Goal: Task Accomplishment & Management: Use online tool/utility

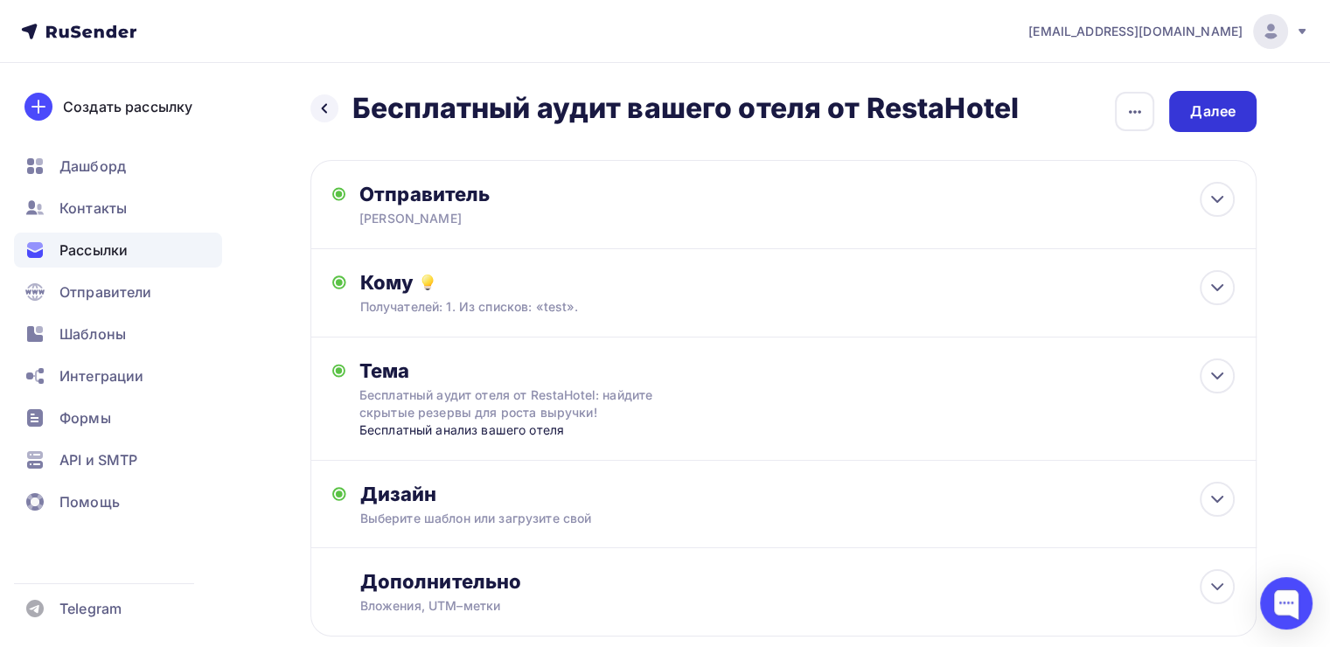
click at [1226, 118] on div "Далее" at bounding box center [1212, 111] width 45 height 20
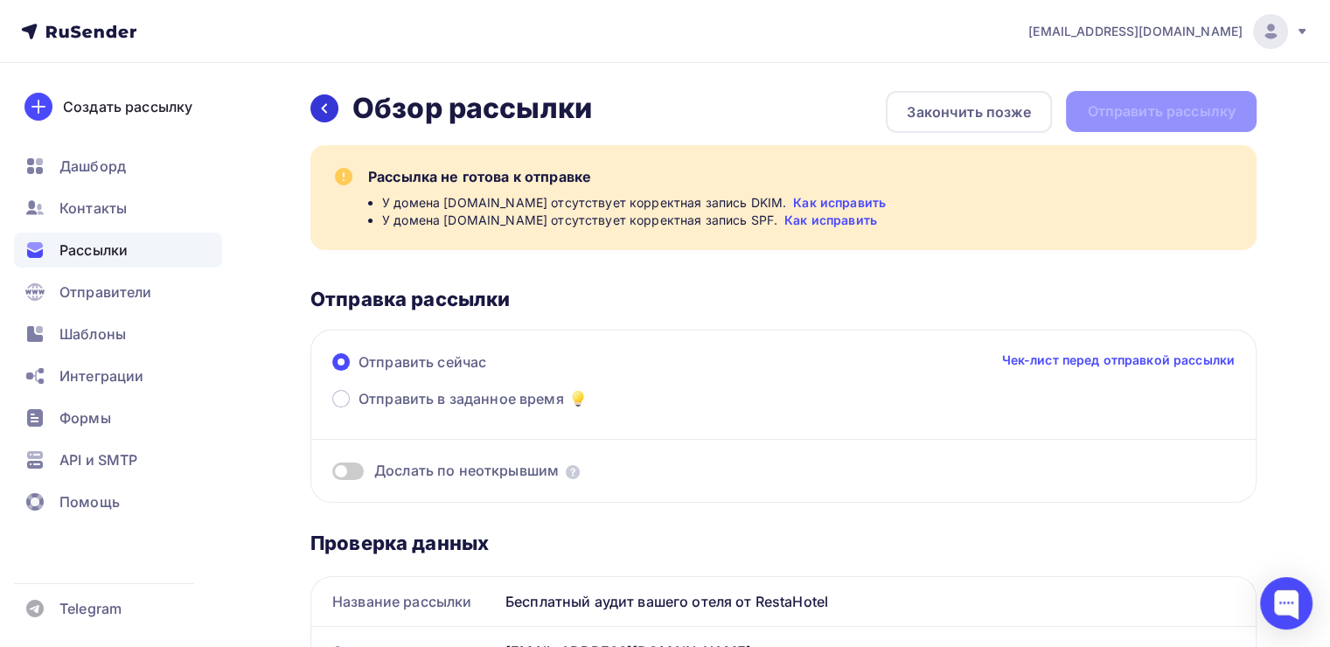
click at [321, 105] on icon at bounding box center [324, 108] width 14 height 14
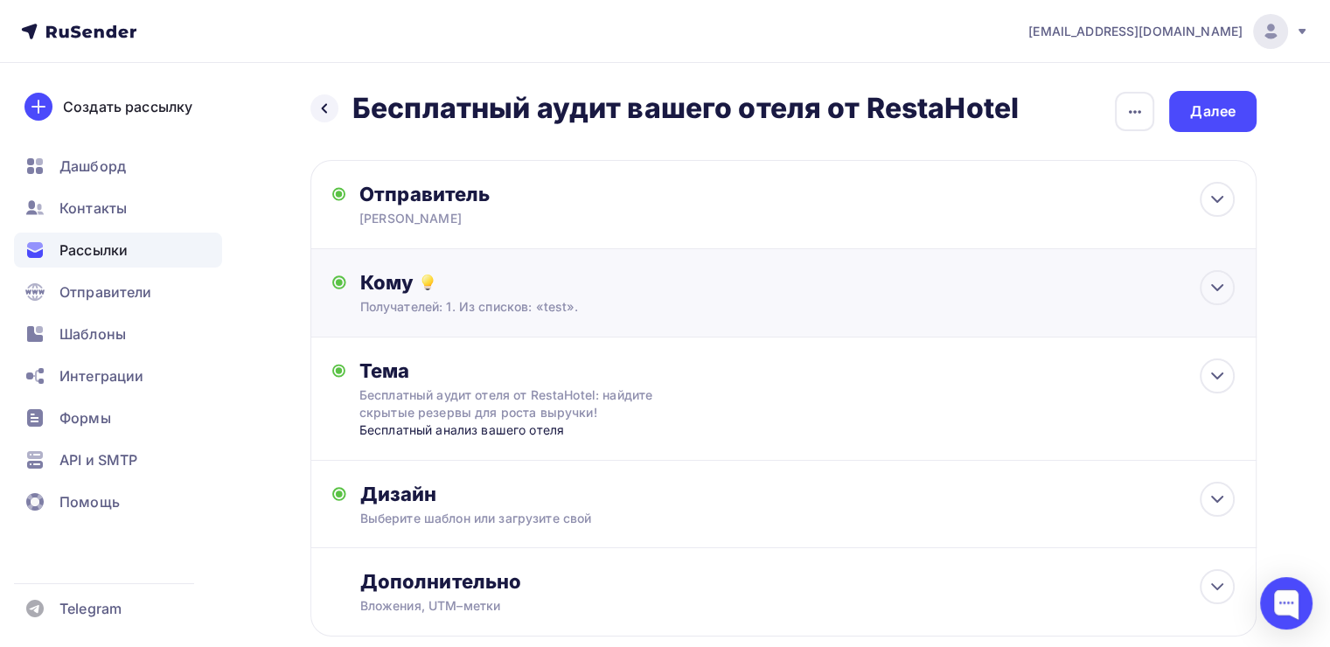
click at [534, 296] on div "Кому Получателей: 1. Из списков: «test». Списки получателей test Все списки id …" at bounding box center [797, 292] width 875 height 45
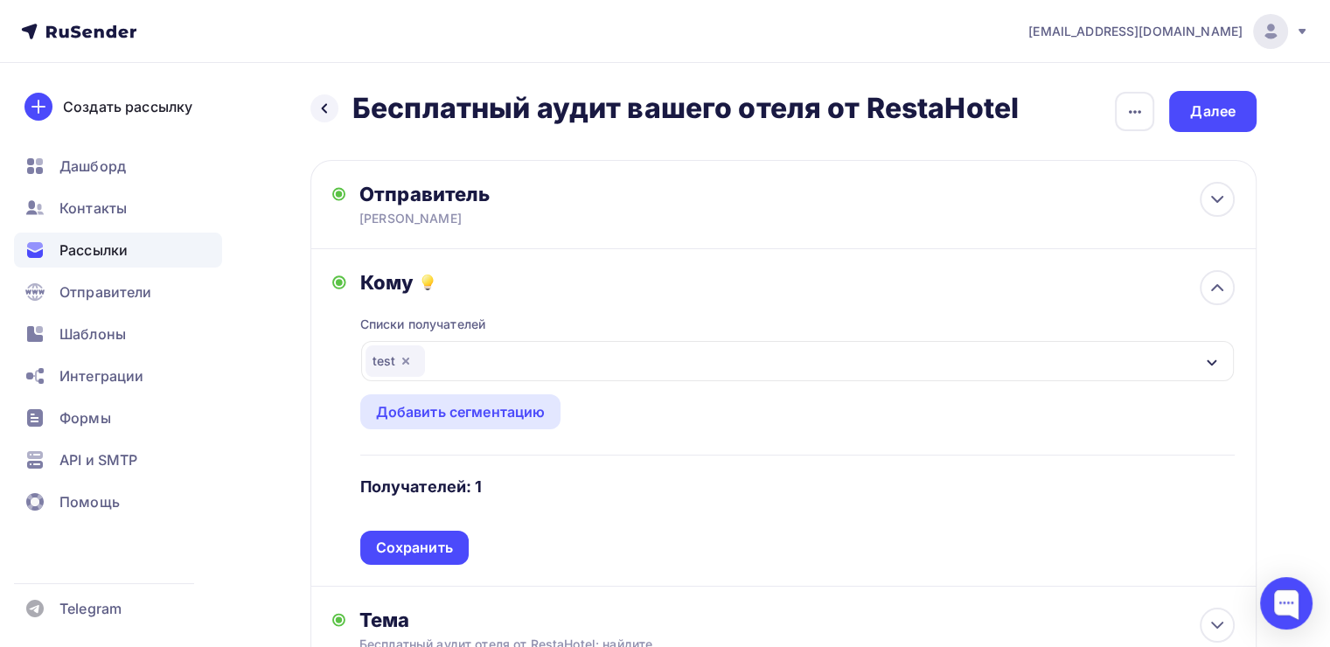
click at [409, 359] on icon "button" at bounding box center [406, 361] width 14 height 14
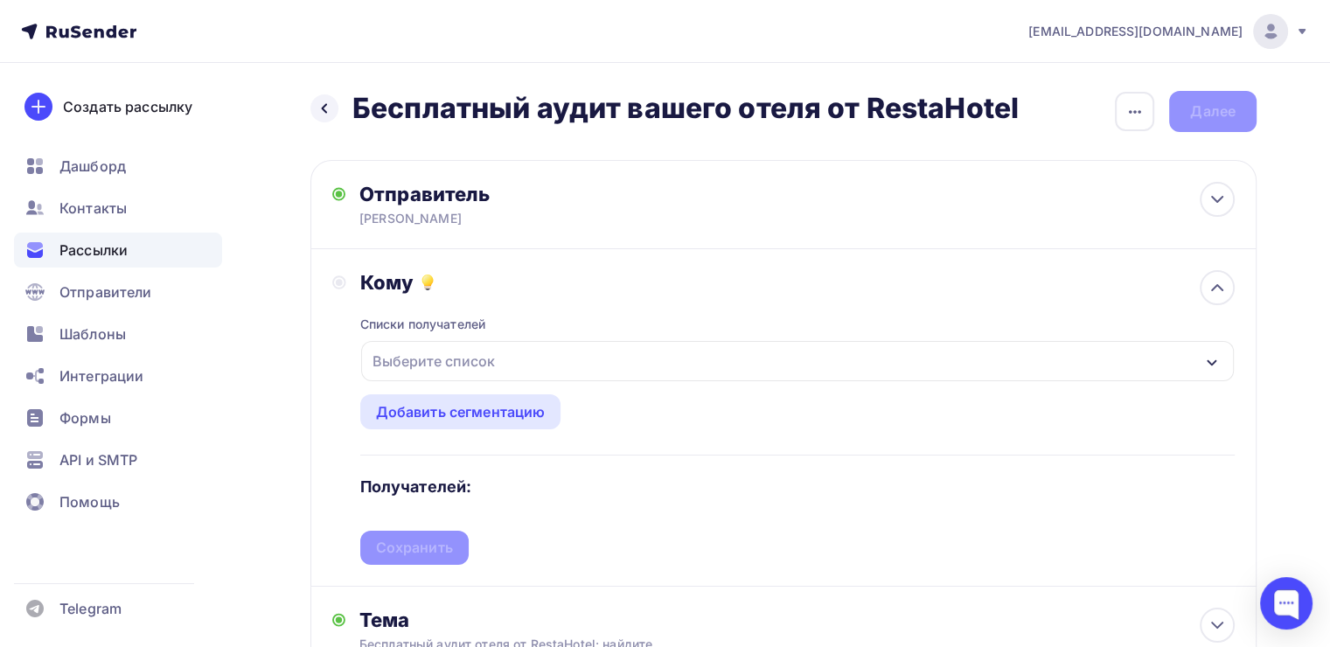
click at [694, 358] on div "Выберите список" at bounding box center [797, 361] width 873 height 40
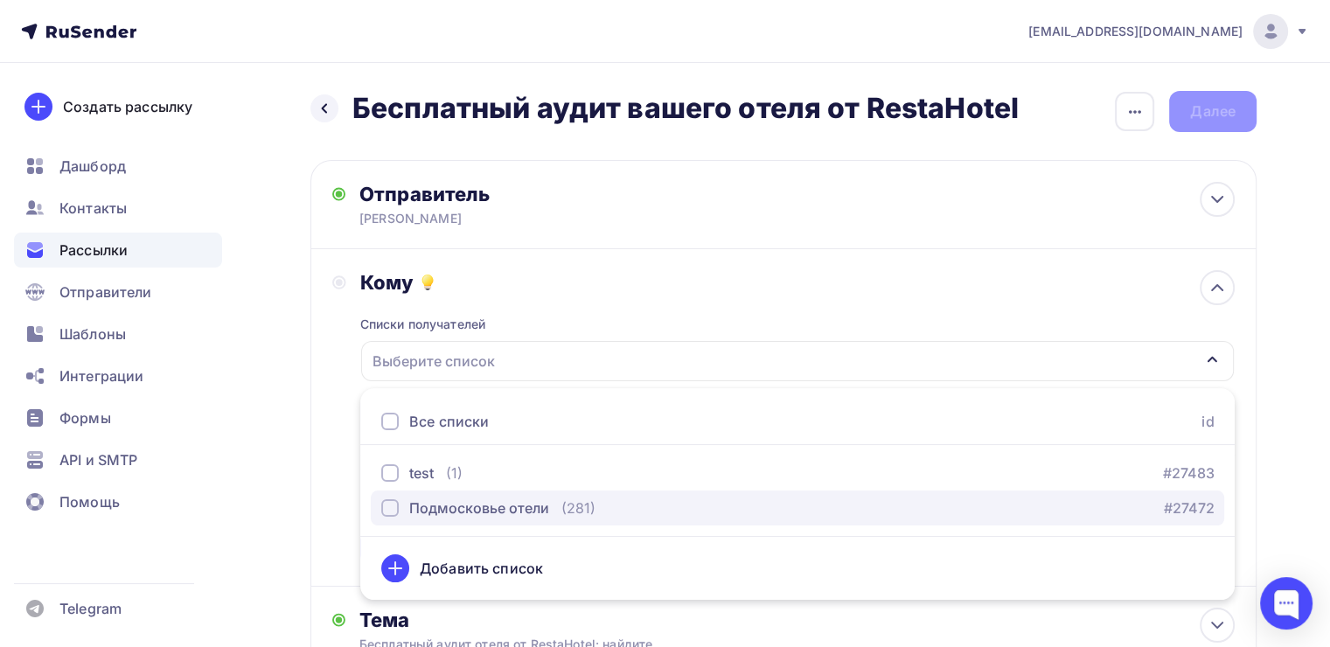
click at [535, 500] on div "Подмосковье отели" at bounding box center [479, 508] width 140 height 21
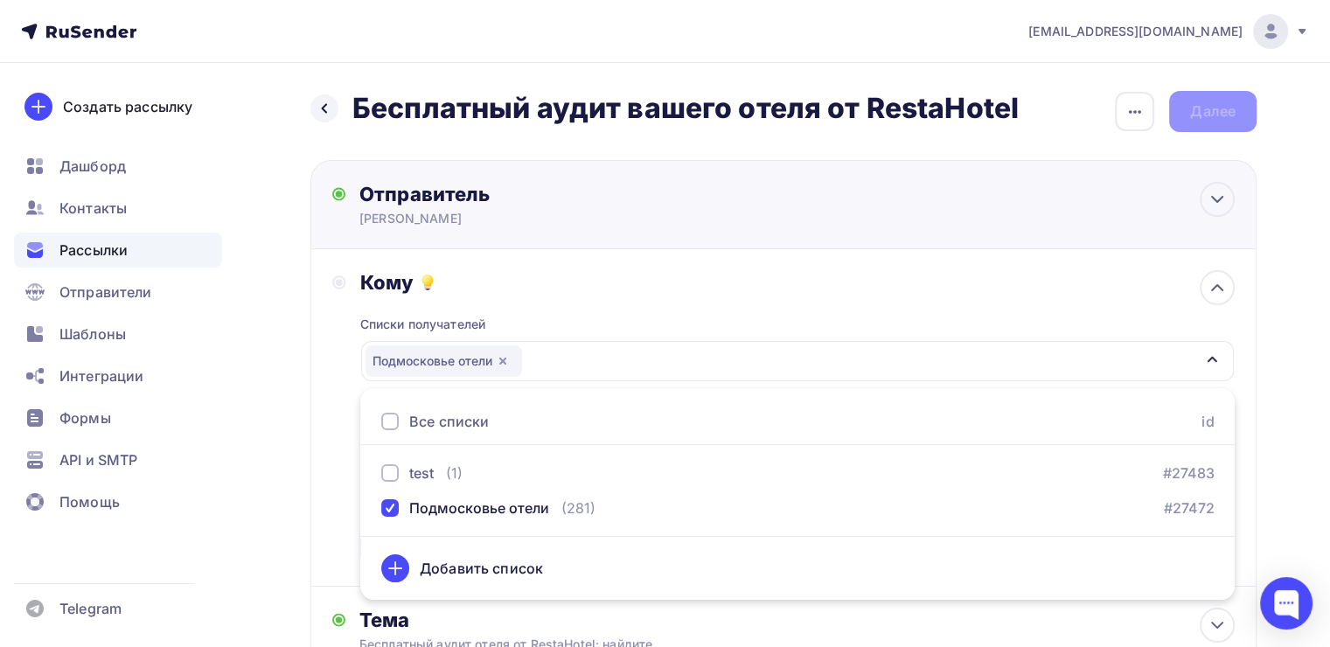
click at [617, 244] on div "Отправитель Наталья RestaHotel Email * nankuznecova@yandex.ru manager2@horecare…" at bounding box center [783, 204] width 946 height 89
type input "Наталья RestaHotel"
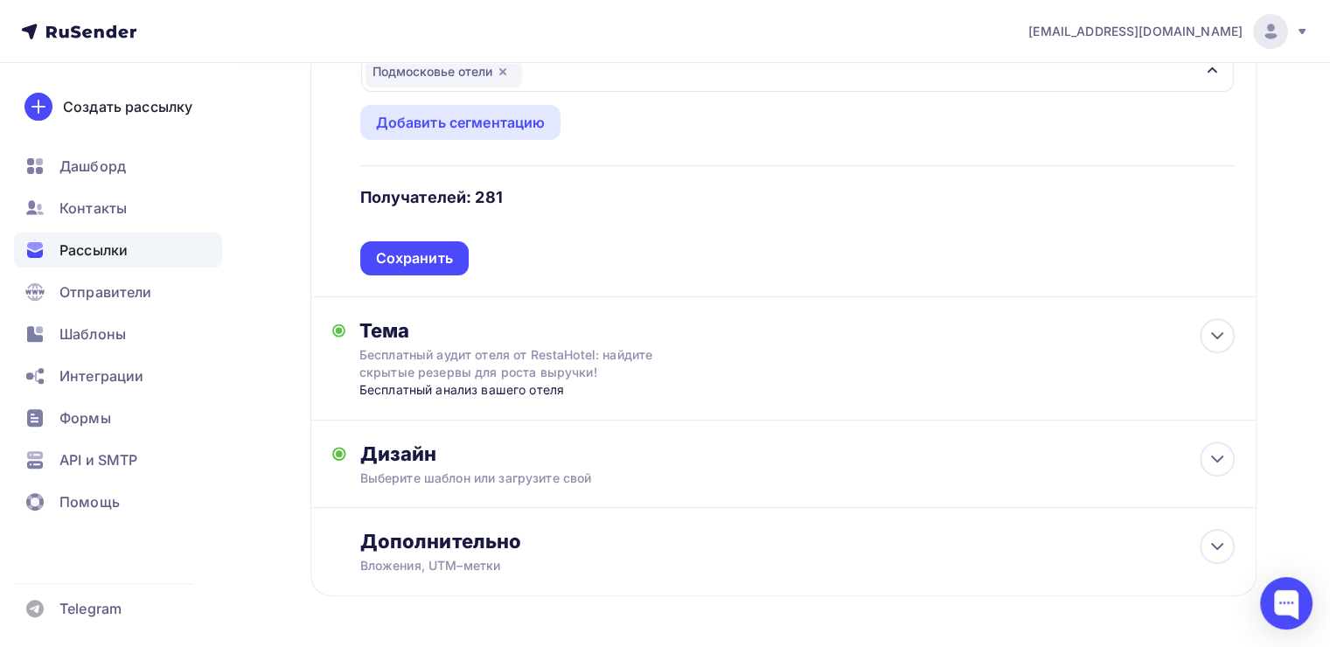
scroll to position [584, 0]
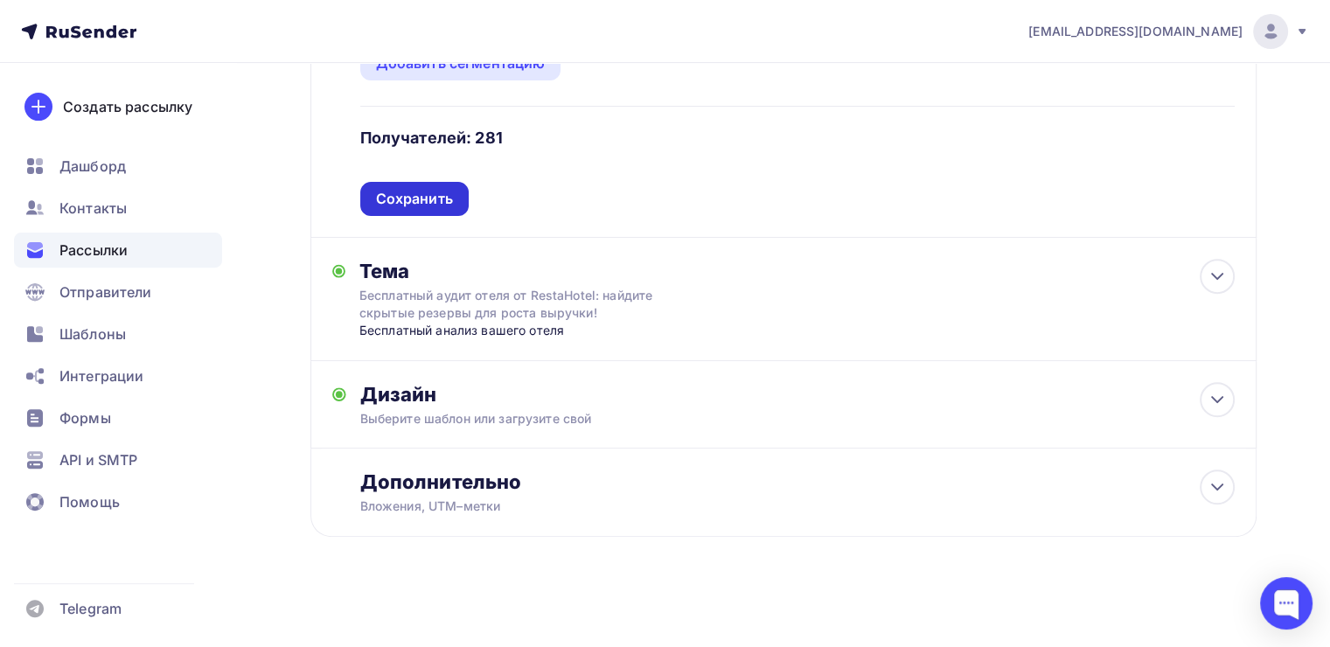
click at [453, 190] on div "Сохранить" at bounding box center [414, 199] width 108 height 34
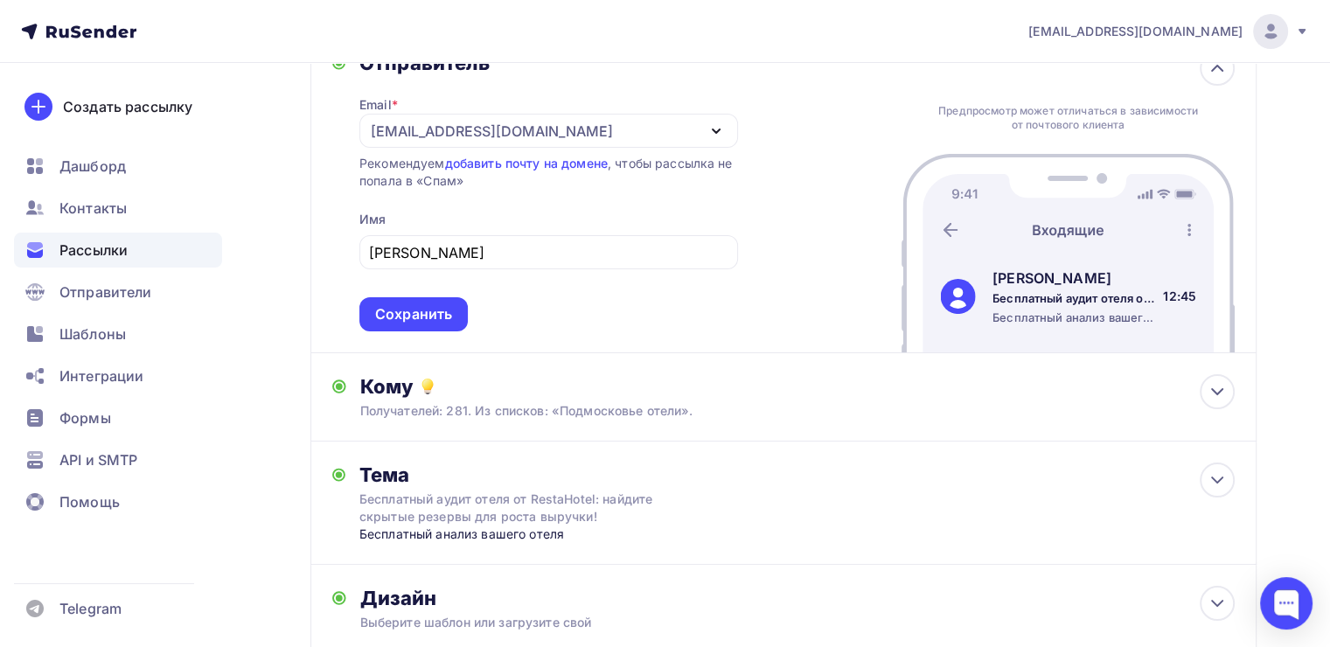
scroll to position [0, 0]
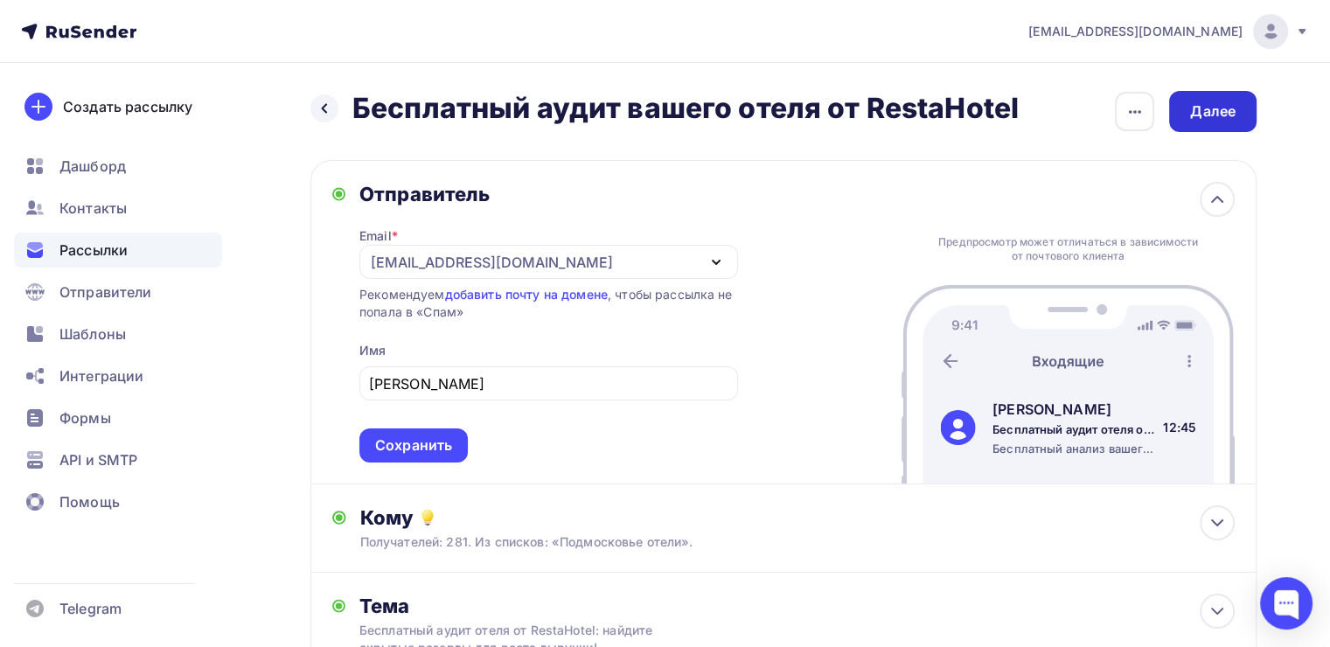
click at [1232, 122] on div "Далее" at bounding box center [1212, 111] width 87 height 41
click at [1217, 100] on div "Далее" at bounding box center [1212, 111] width 87 height 41
click at [427, 444] on div "Сохранить" at bounding box center [413, 446] width 77 height 20
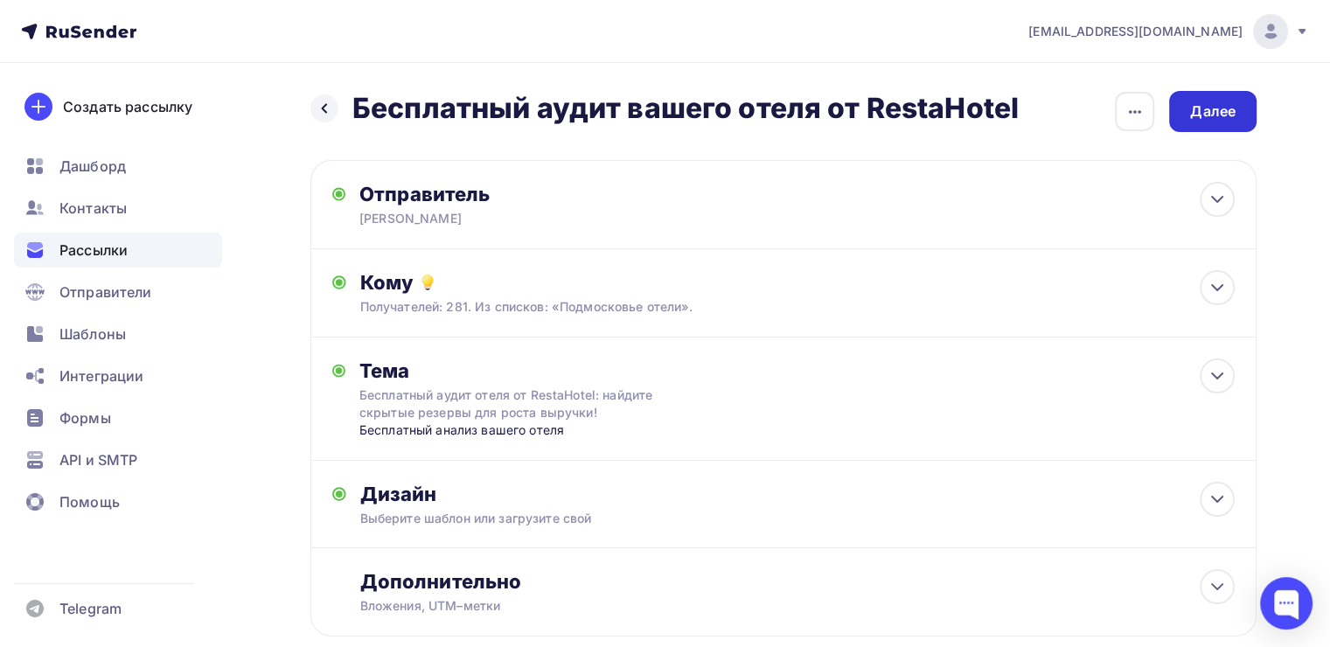
click at [1228, 122] on div "Далее" at bounding box center [1212, 111] width 87 height 41
click at [1221, 112] on div "Далее" at bounding box center [1212, 111] width 45 height 20
click at [1129, 97] on div "button" at bounding box center [1134, 111] width 39 height 39
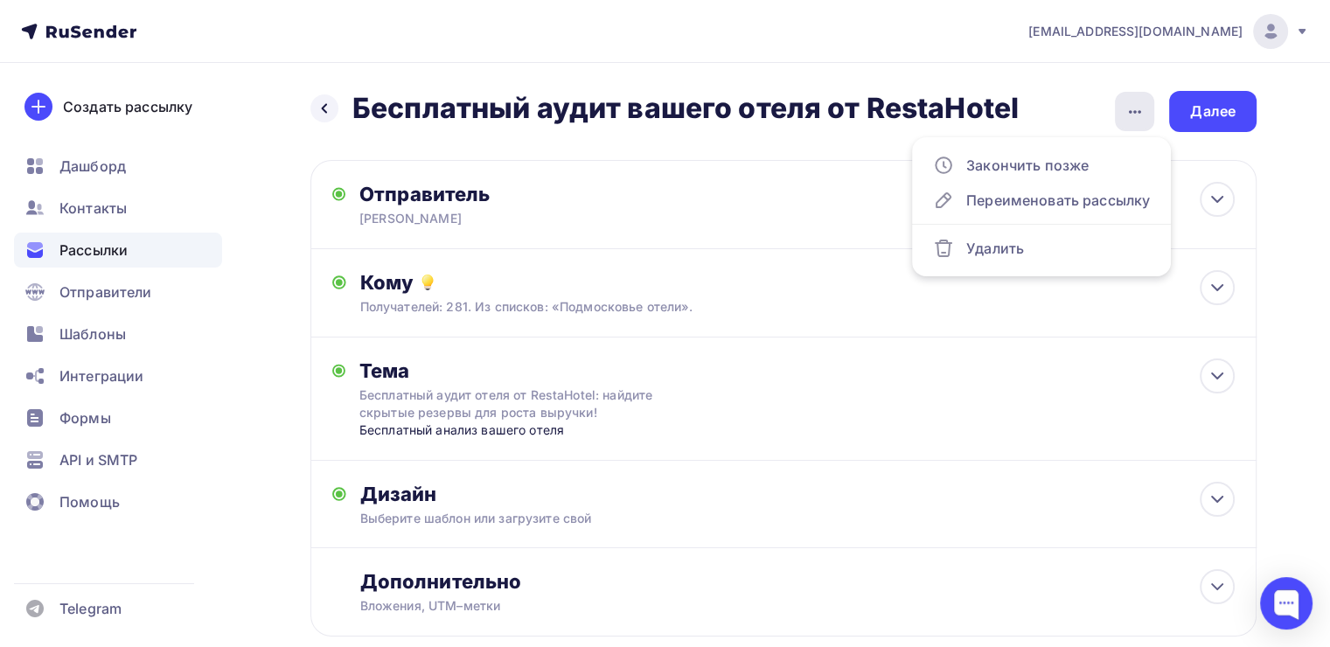
click at [1129, 97] on div "button" at bounding box center [1134, 111] width 39 height 39
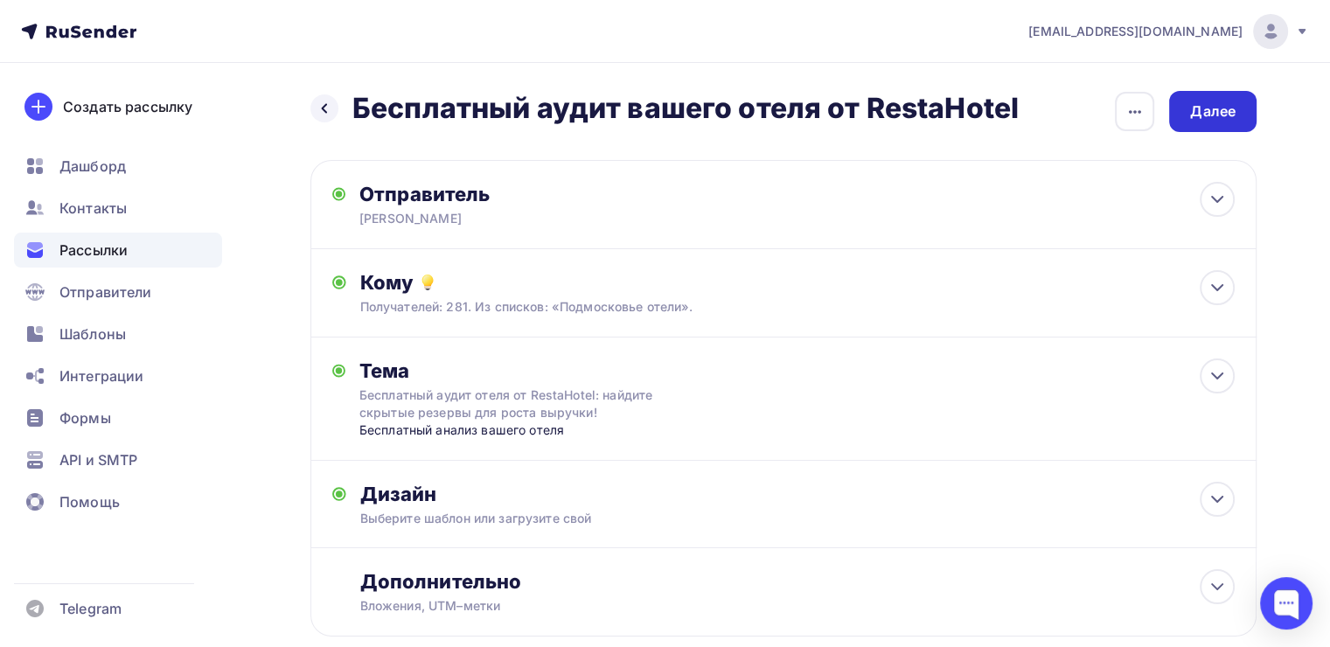
click at [1203, 106] on div "Далее" at bounding box center [1212, 111] width 45 height 20
click at [322, 102] on icon at bounding box center [324, 108] width 14 height 14
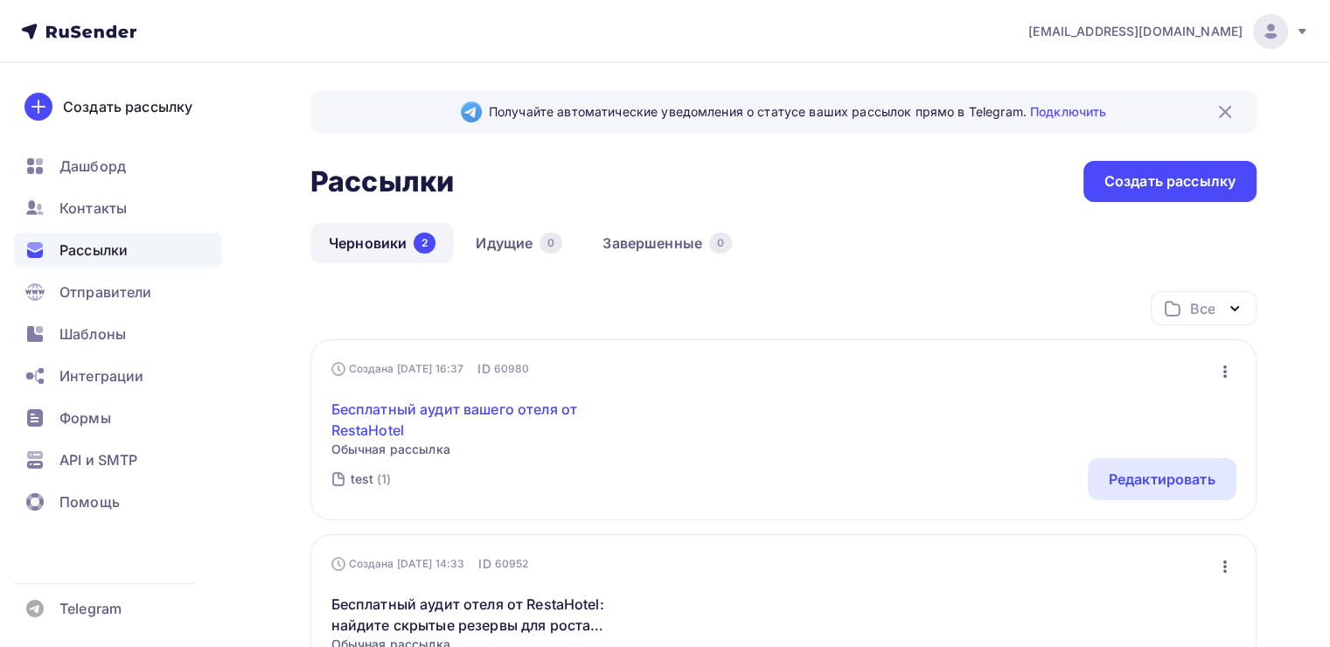
scroll to position [175, 0]
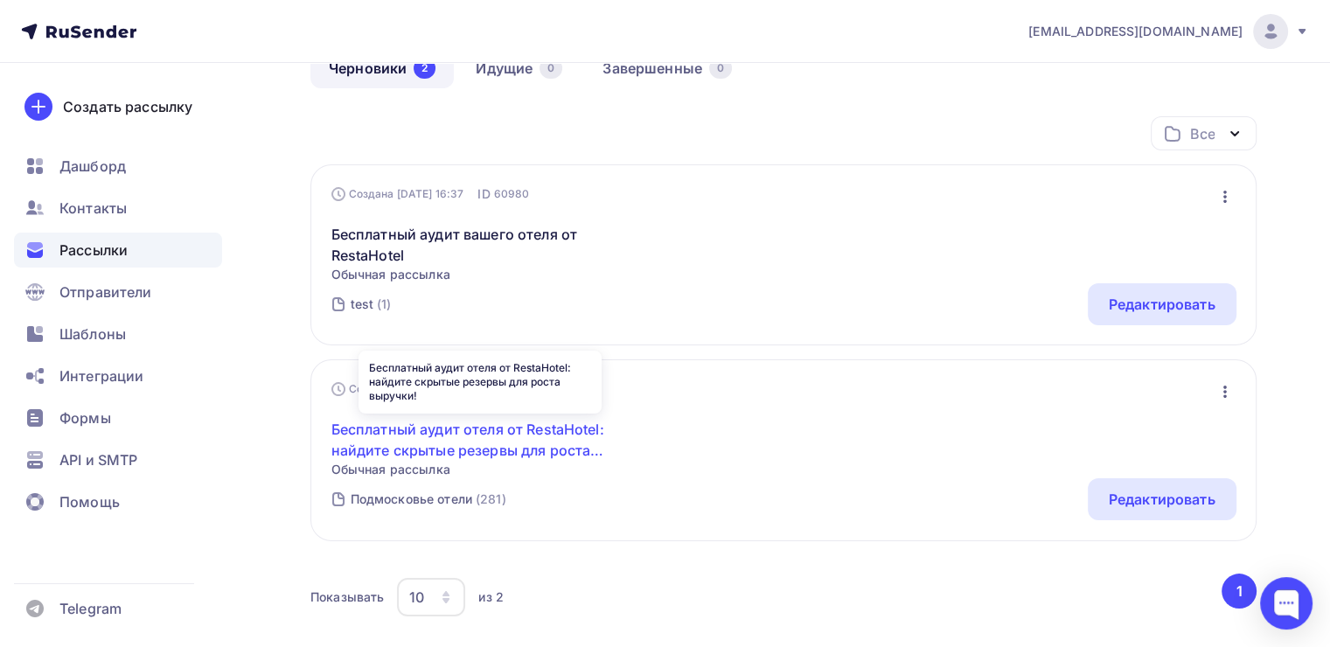
click at [492, 437] on link "Бесплатный аудит отеля от RestaHotel: найдите скрытые резервы для роста выручки!" at bounding box center [481, 440] width 300 height 42
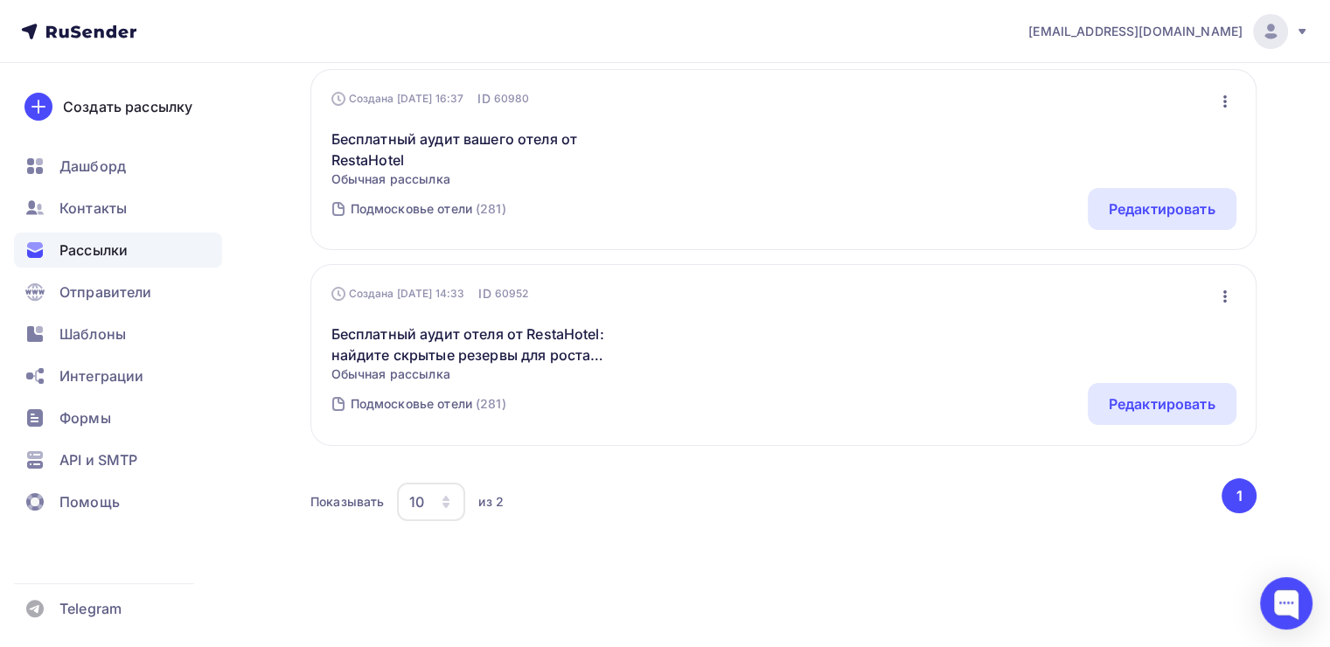
scroll to position [278, 0]
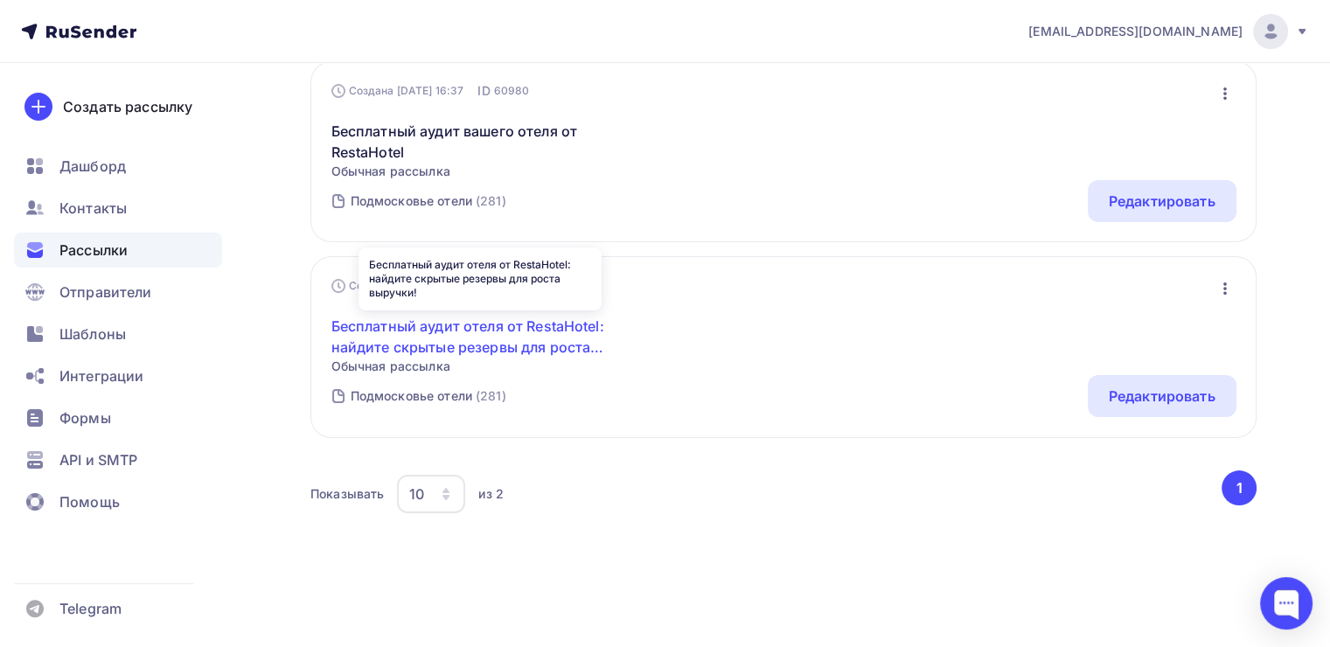
click at [446, 325] on link "Бесплатный аудит отеля от RestaHotel: найдите скрытые резервы для роста выручки!" at bounding box center [481, 337] width 300 height 42
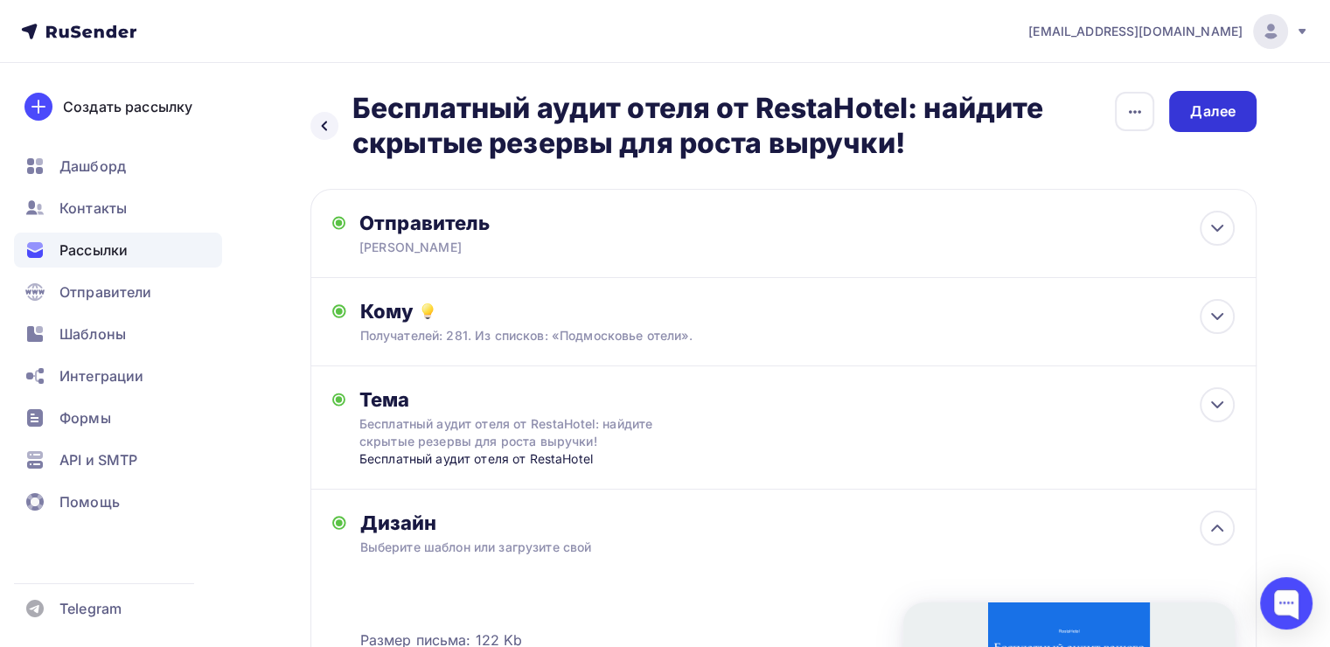
click at [1244, 105] on div "Далее" at bounding box center [1212, 111] width 87 height 41
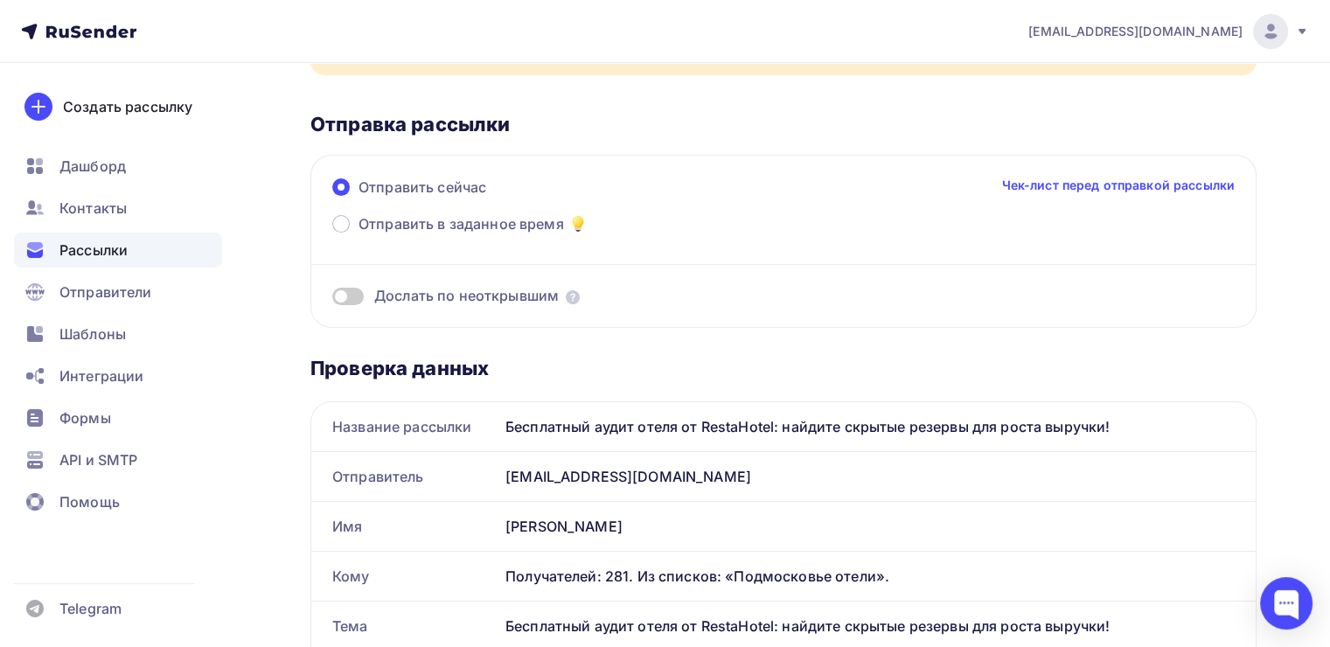
scroll to position [87, 0]
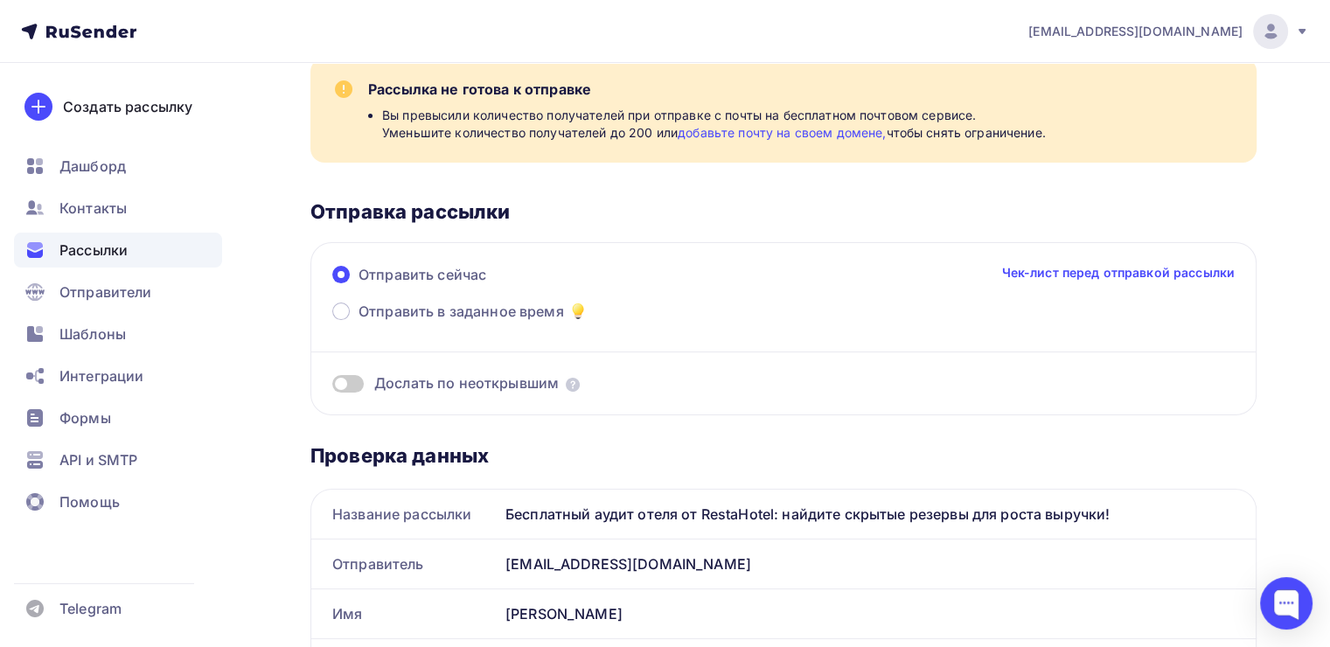
click at [1075, 270] on link "Чек-лист перед отправкой рассылки" at bounding box center [1118, 272] width 234 height 17
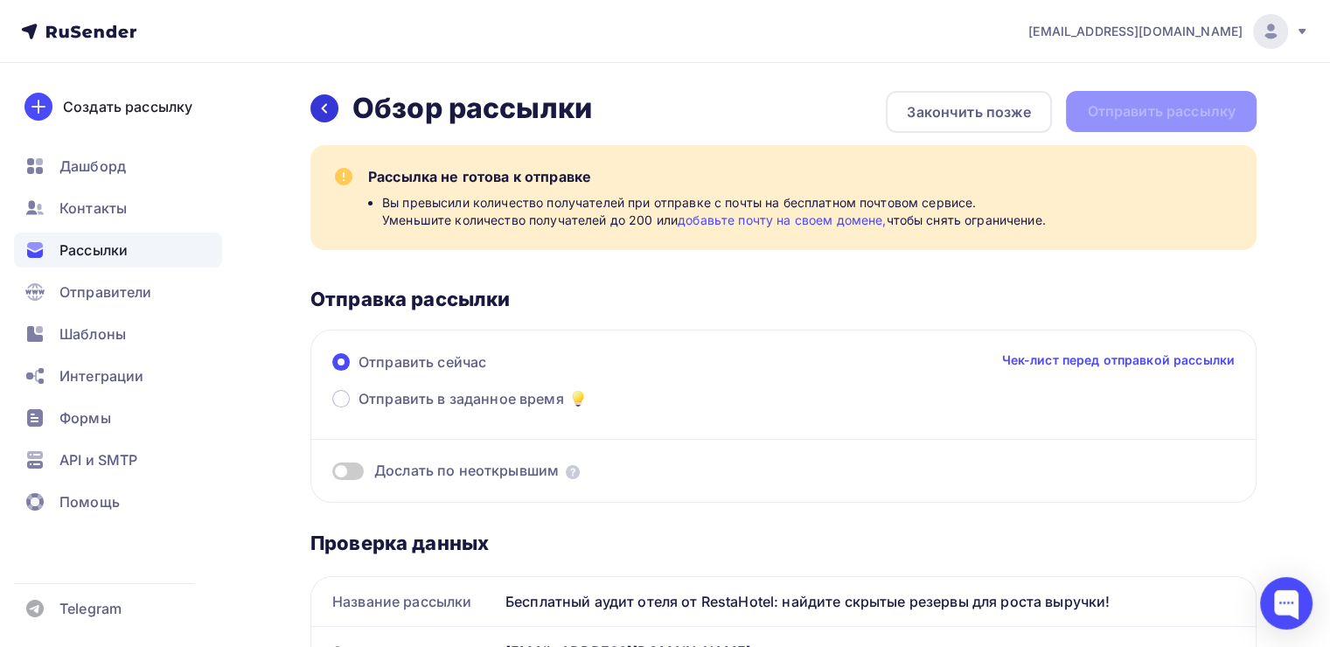
click at [329, 98] on div at bounding box center [324, 108] width 28 height 28
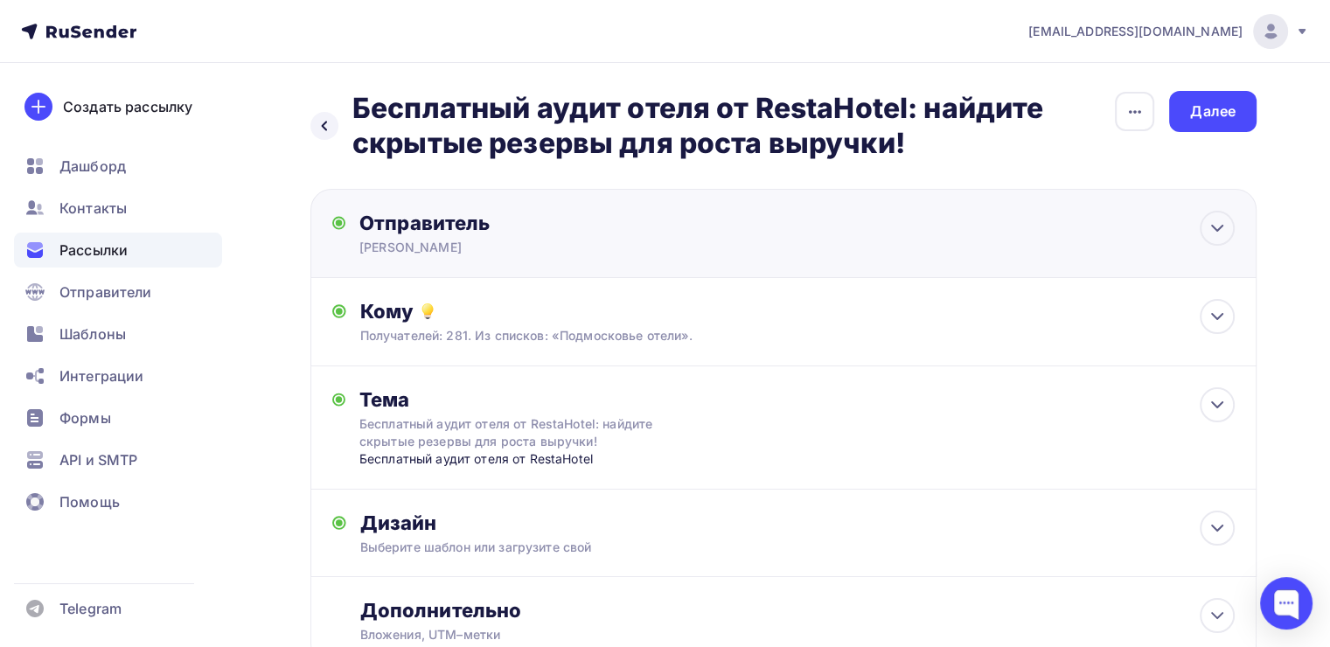
click at [560, 242] on div "[PERSON_NAME]" at bounding box center [529, 247] width 341 height 17
type input "[PERSON_NAME]"
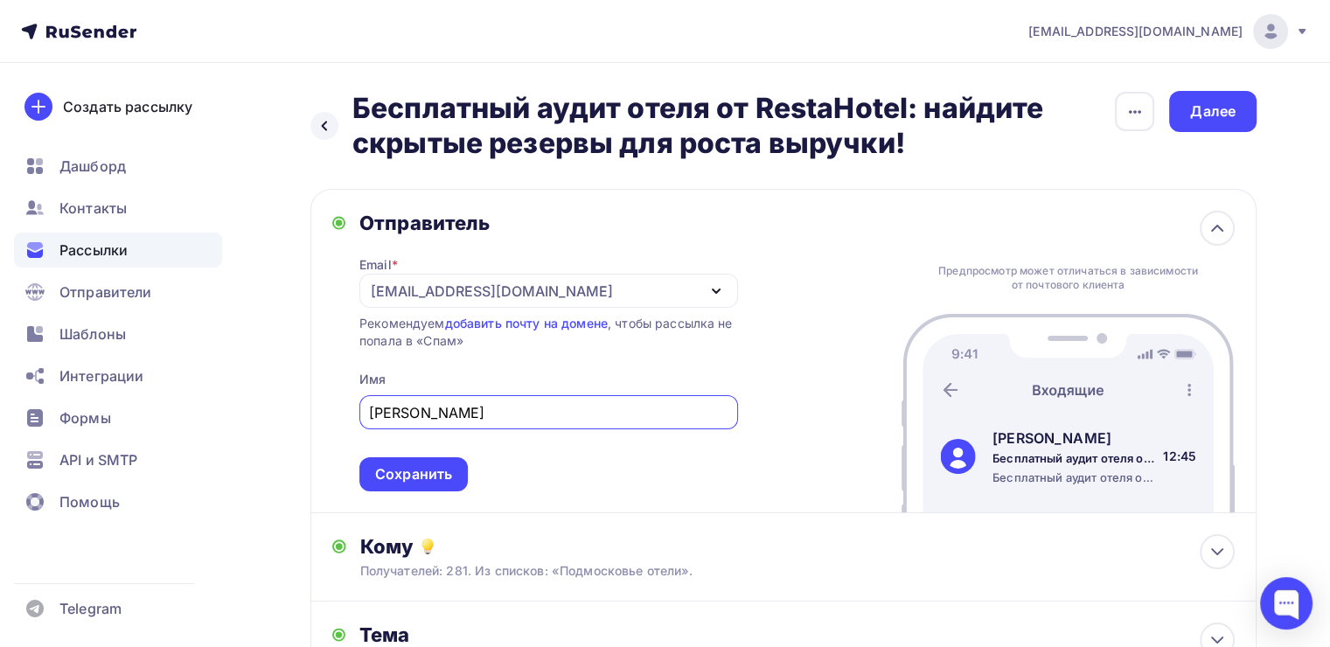
click at [571, 283] on div "[EMAIL_ADDRESS][DOMAIN_NAME]" at bounding box center [548, 291] width 379 height 34
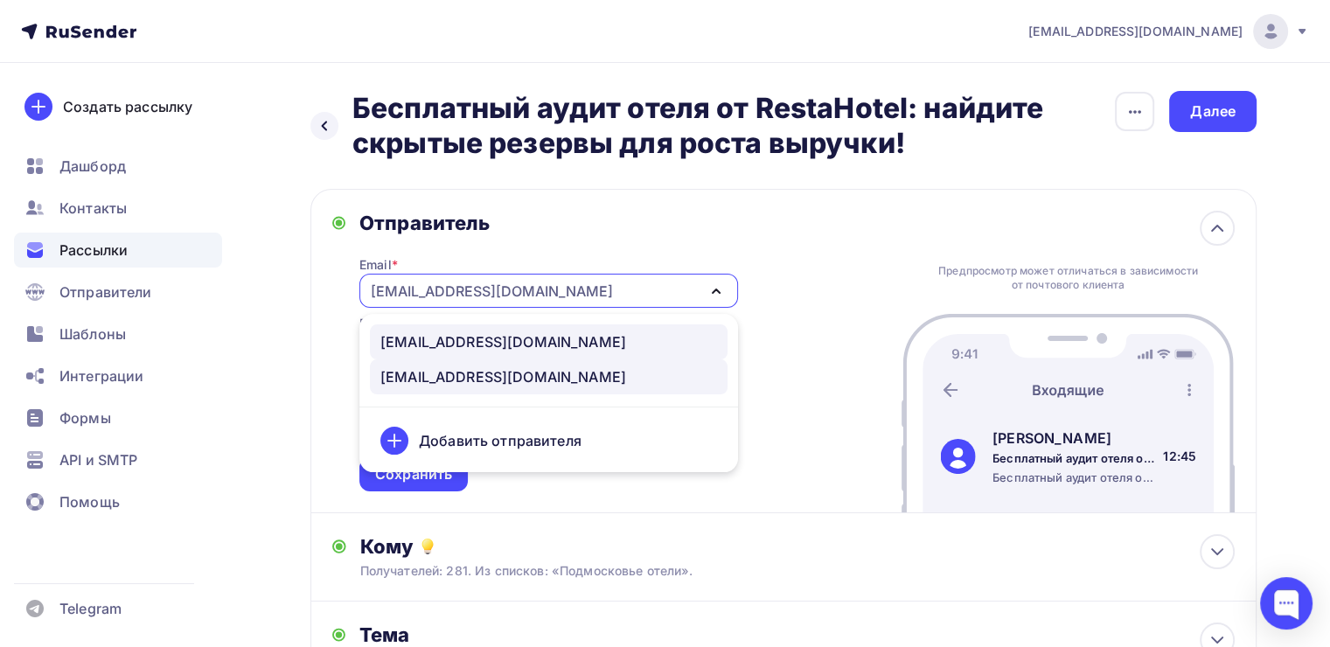
click at [527, 338] on div "[EMAIL_ADDRESS][DOMAIN_NAME]" at bounding box center [503, 341] width 246 height 21
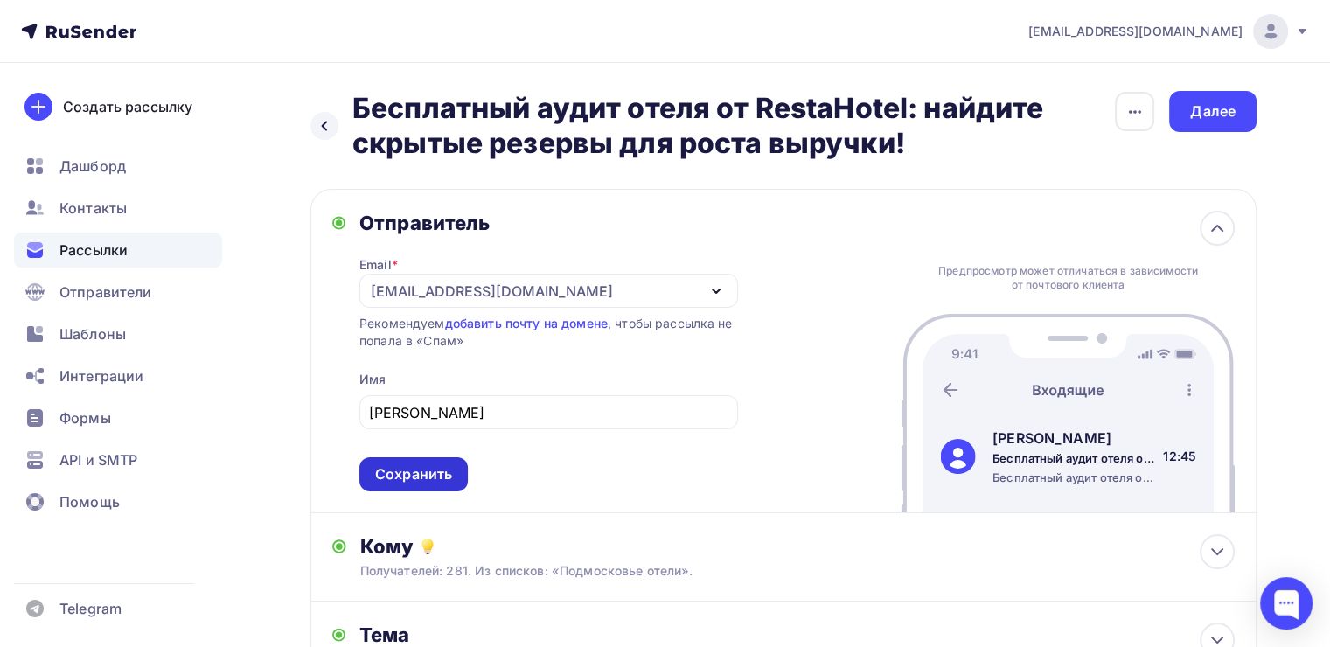
click at [410, 462] on div "Сохранить" at bounding box center [413, 474] width 108 height 34
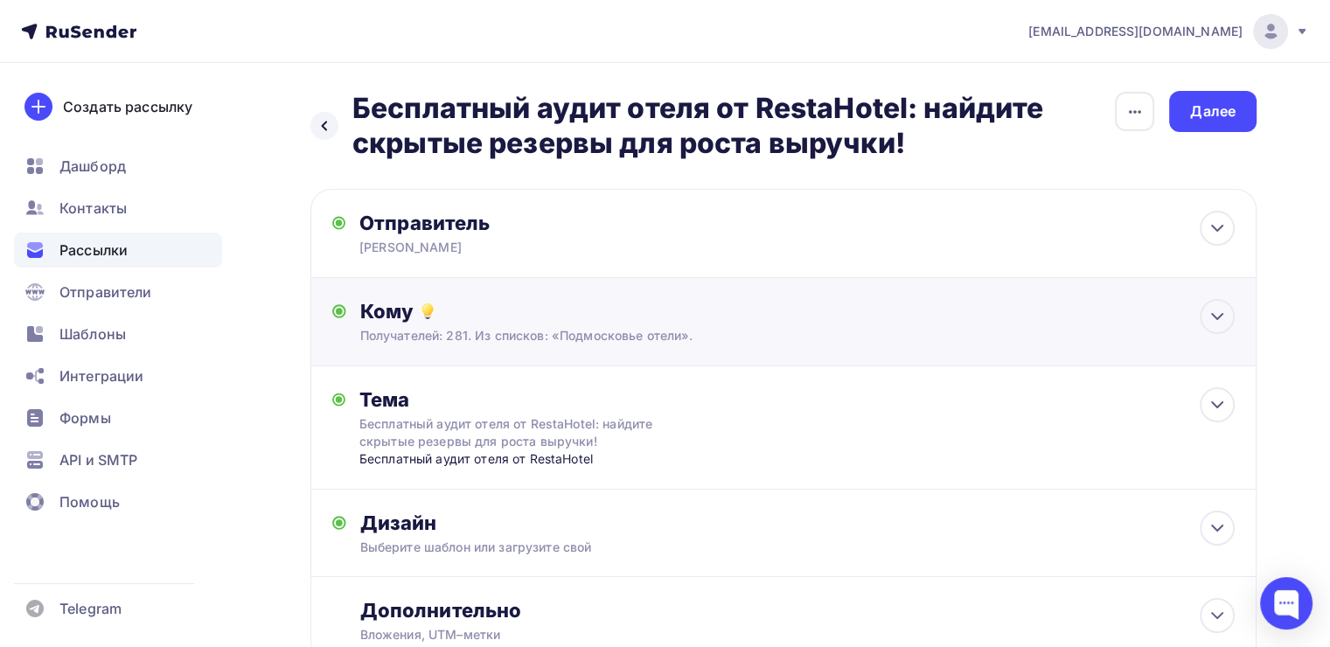
click at [652, 340] on div "Получателей: 281. Из списков: «Подмосковье отели»." at bounding box center [753, 335] width 787 height 17
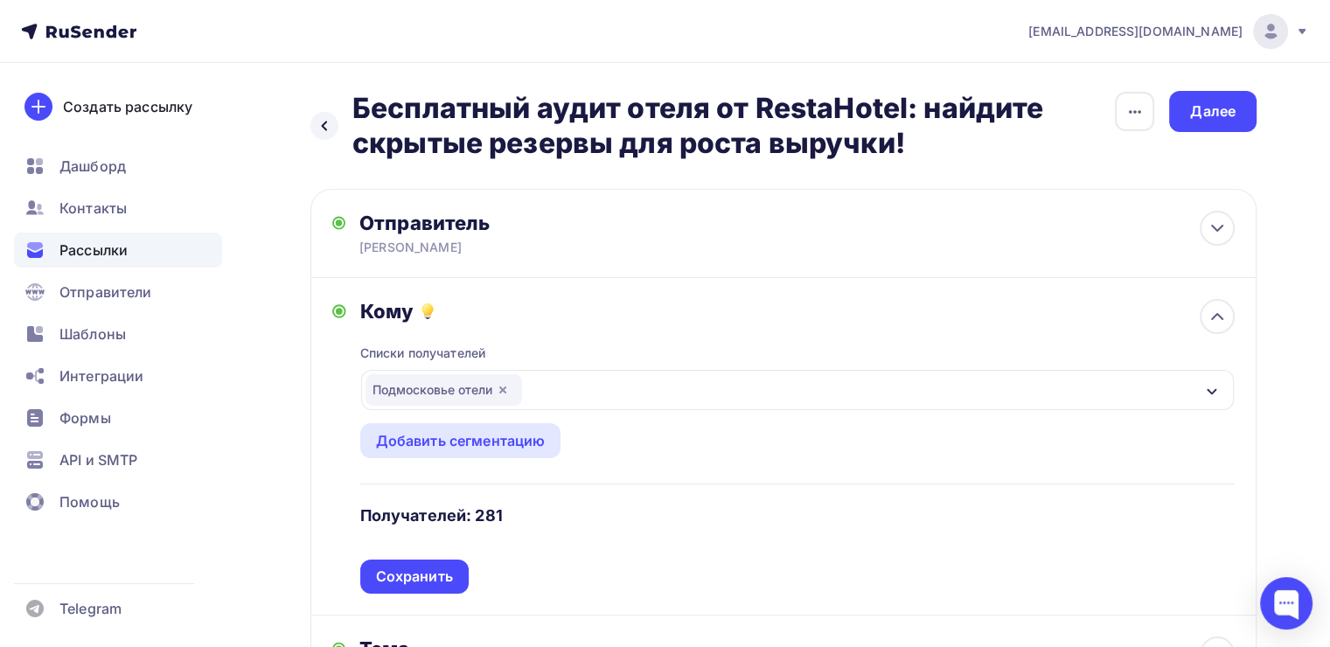
click at [505, 391] on icon "button" at bounding box center [502, 390] width 7 height 7
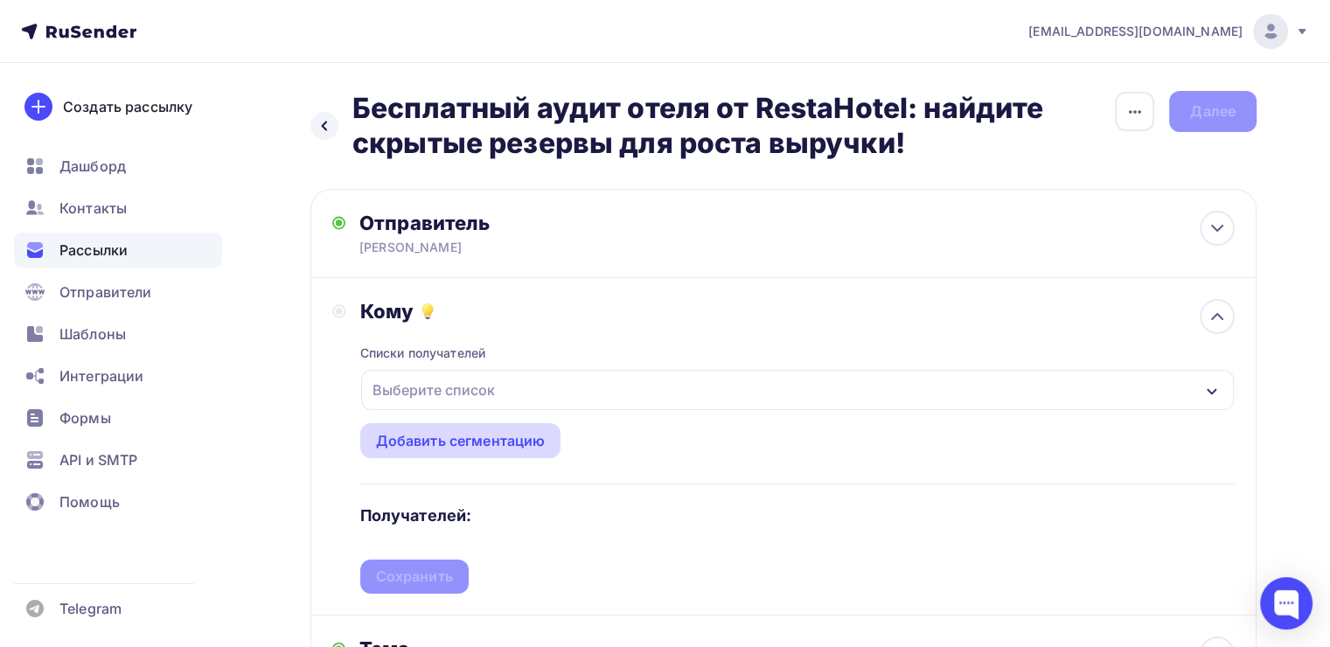
click at [497, 437] on div "Добавить сегментацию" at bounding box center [461, 440] width 170 height 21
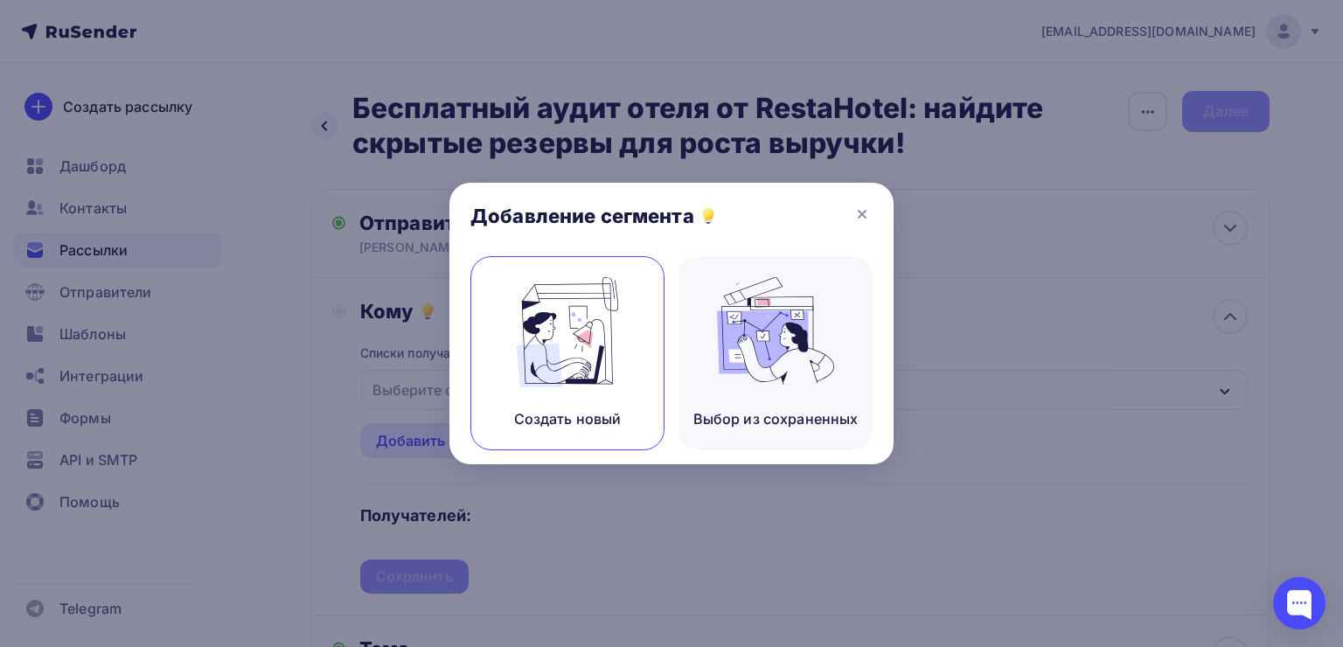
click at [623, 345] on img at bounding box center [567, 332] width 117 height 110
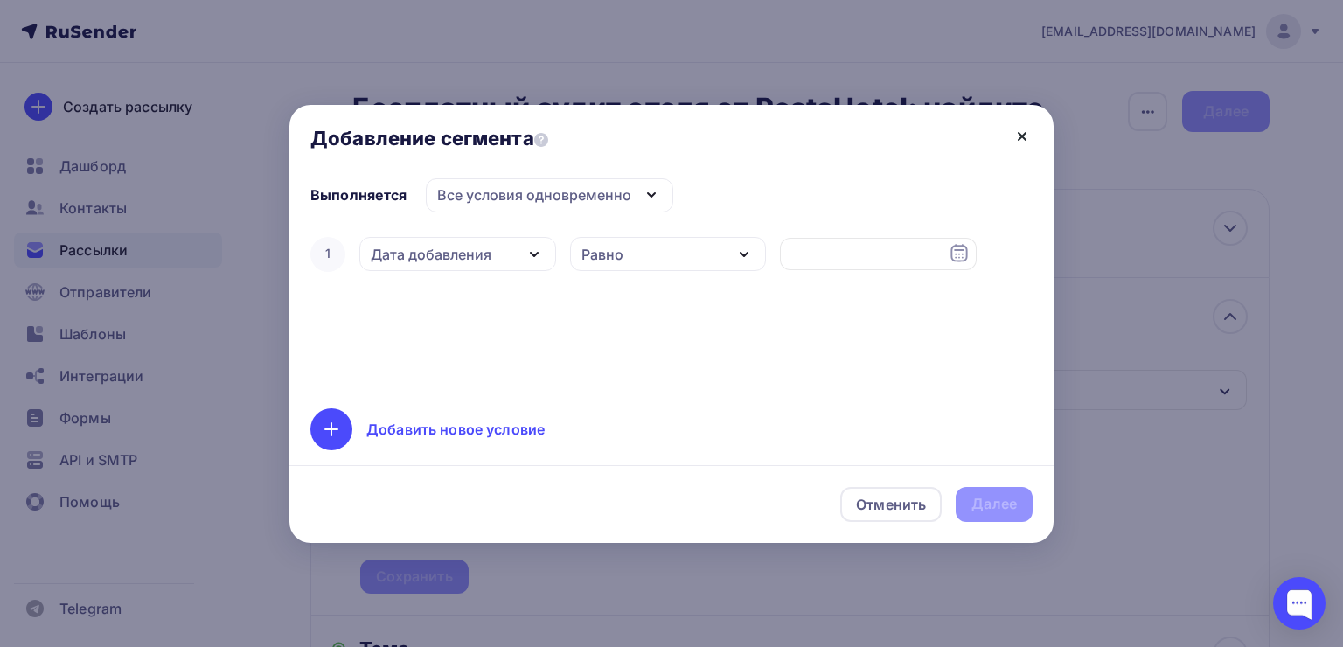
click at [1015, 131] on icon at bounding box center [1022, 136] width 21 height 21
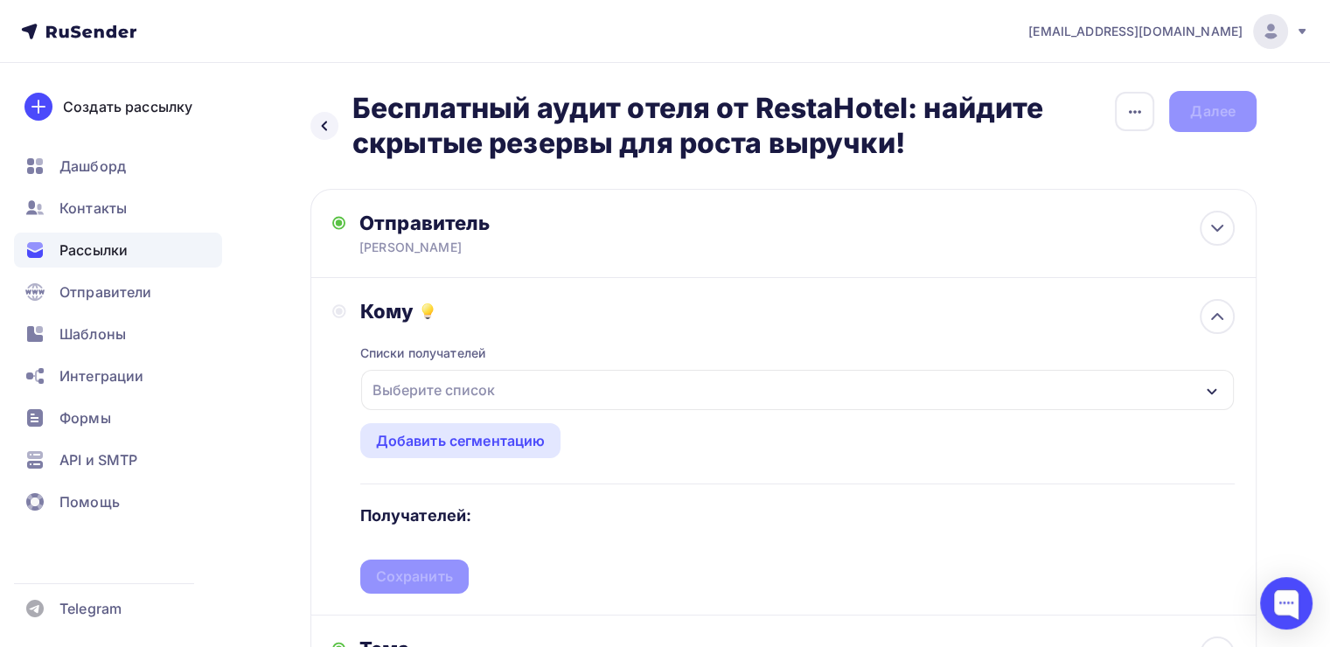
click at [427, 404] on div "Выберите список" at bounding box center [434, 389] width 136 height 31
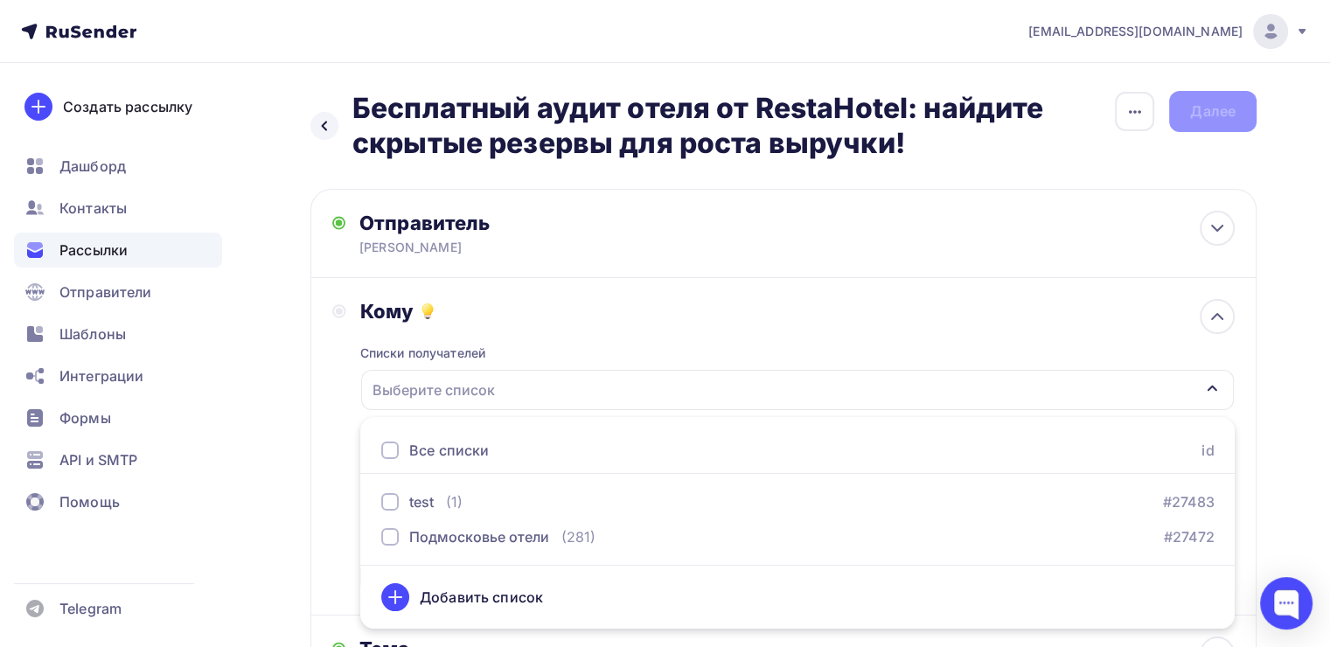
click at [427, 404] on div "Выберите список" at bounding box center [434, 389] width 136 height 31
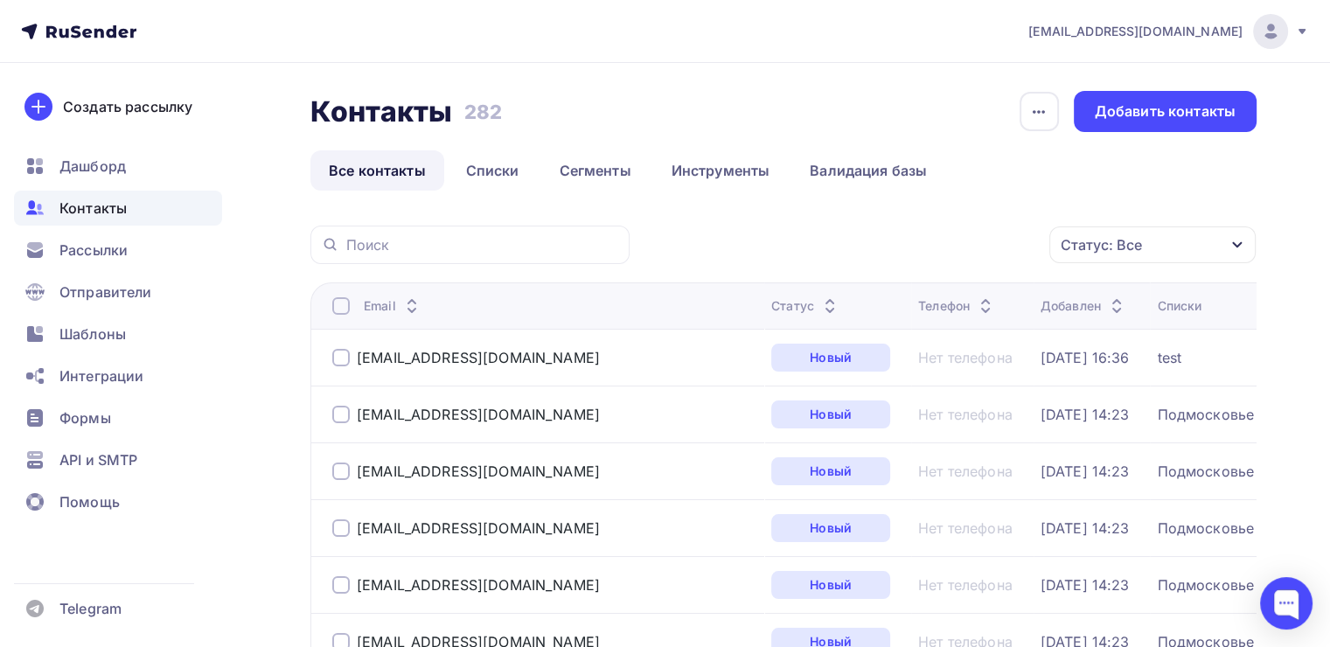
click at [336, 297] on div at bounding box center [340, 305] width 17 height 17
click at [504, 179] on link "Списки" at bounding box center [493, 170] width 90 height 40
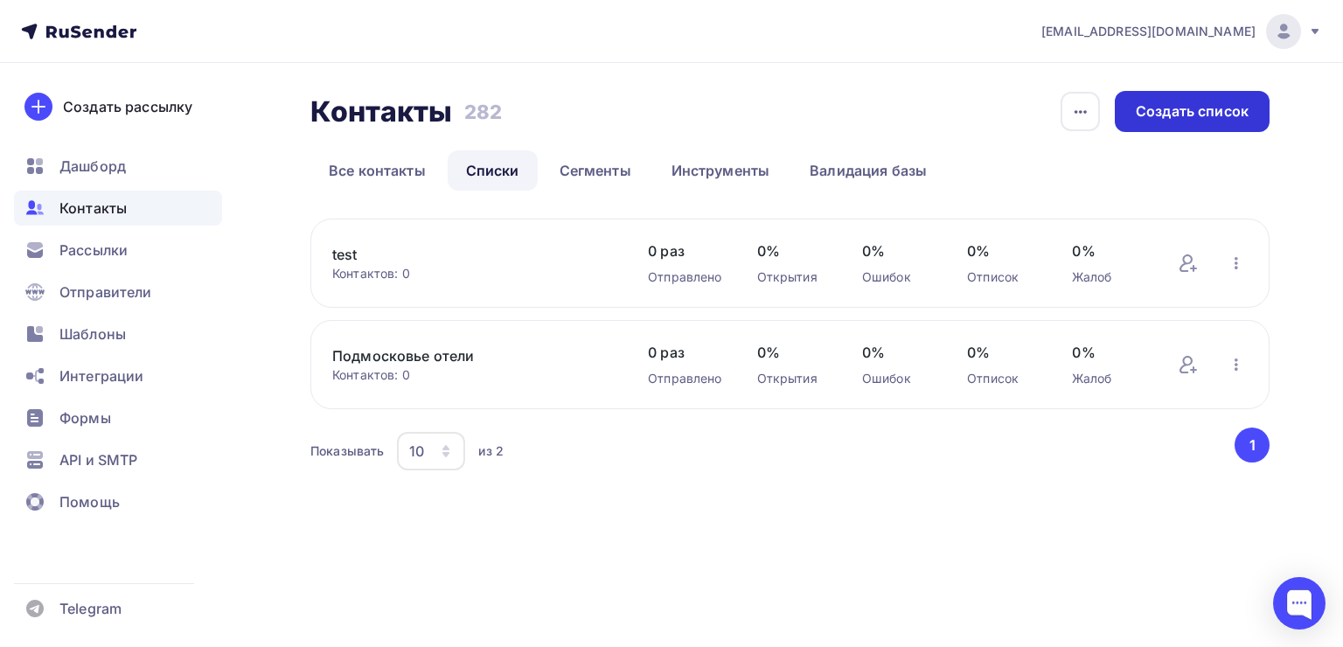
click at [1204, 117] on div "Создать список" at bounding box center [1192, 111] width 113 height 20
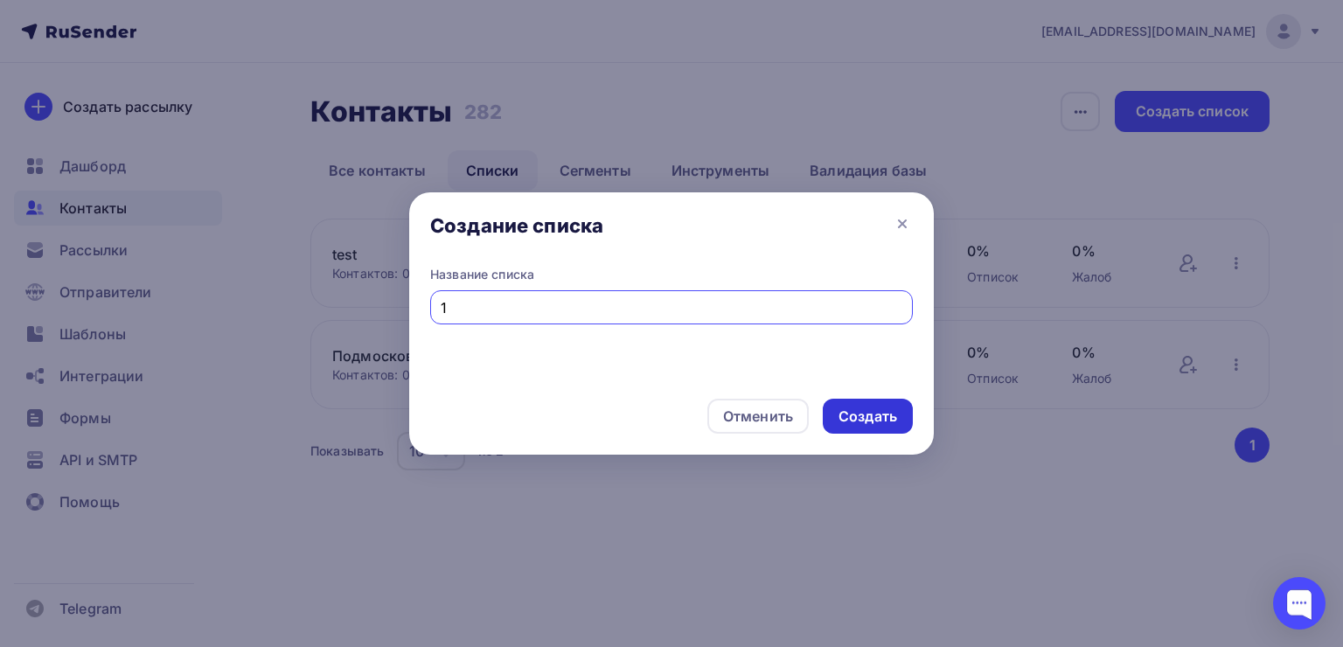
type input "1"
click at [856, 416] on div "Создать" at bounding box center [868, 417] width 59 height 20
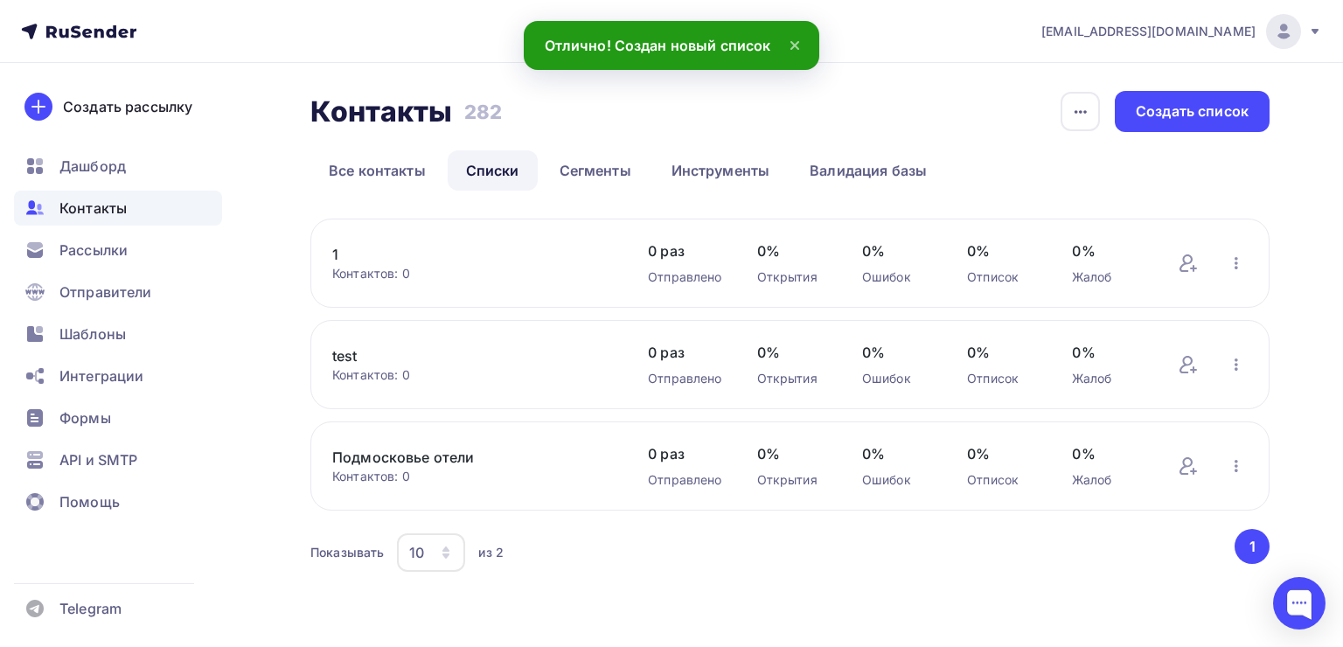
click at [379, 261] on link "1" at bounding box center [472, 254] width 281 height 21
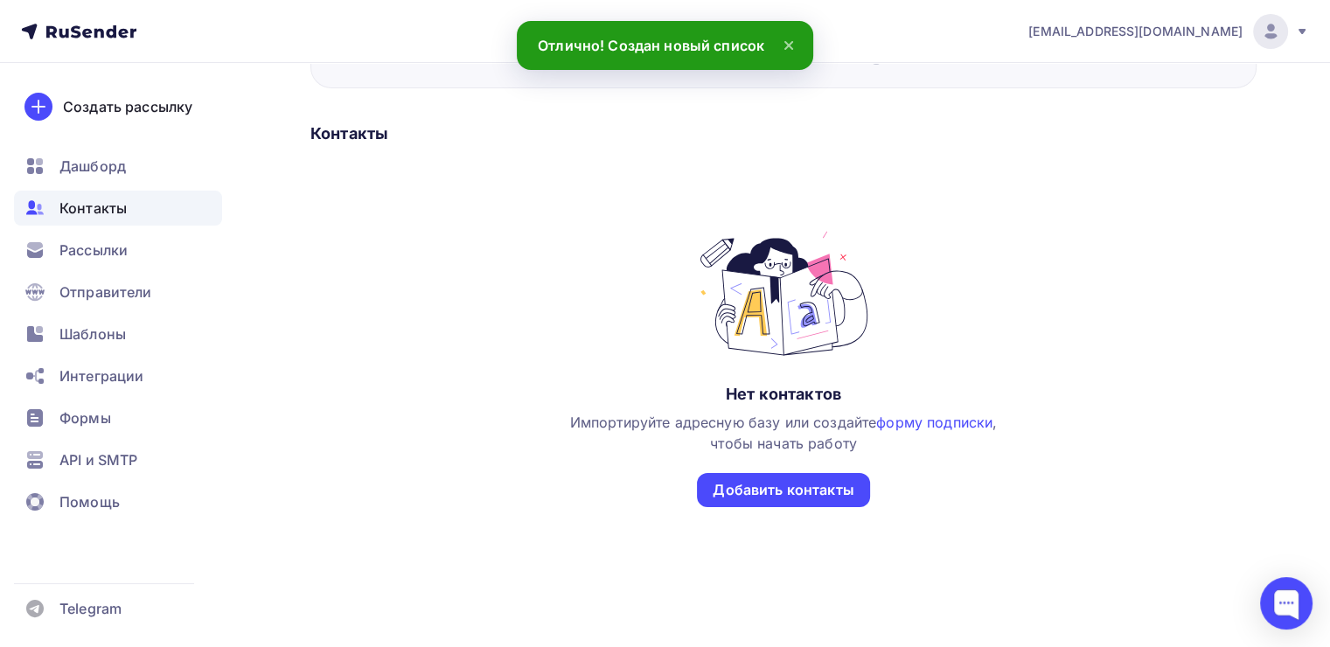
scroll to position [229, 0]
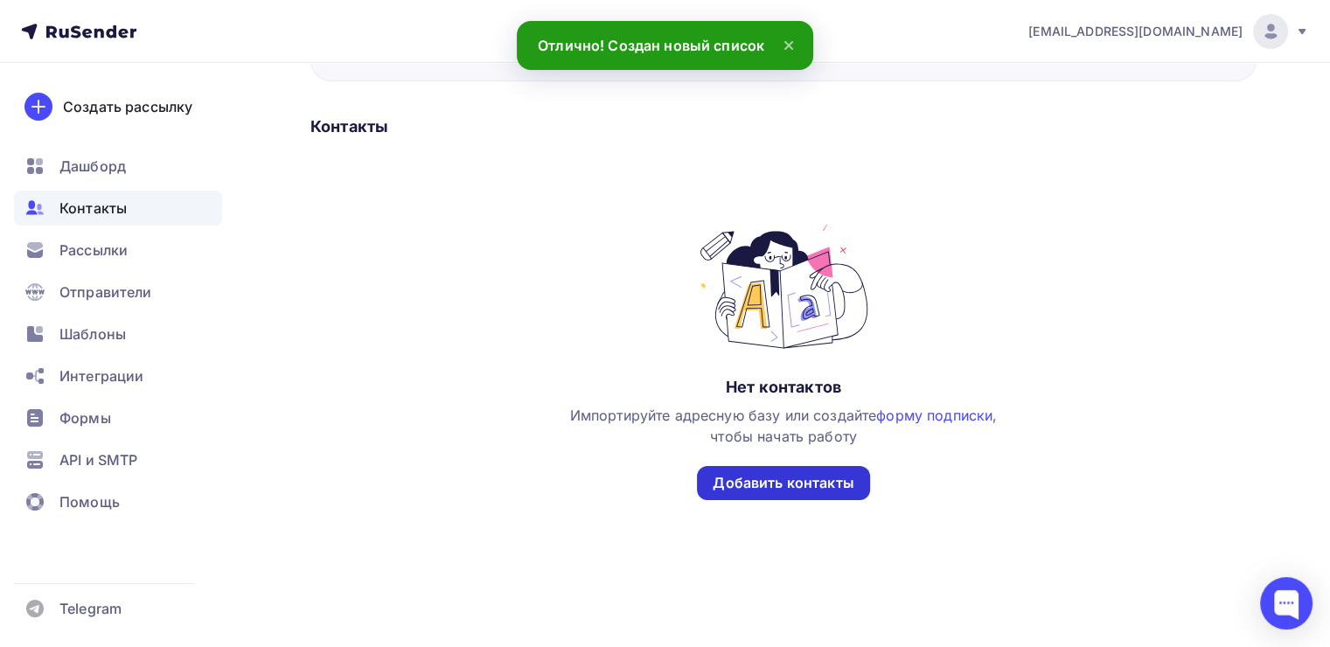
click at [836, 473] on div "Добавить контакты" at bounding box center [783, 483] width 141 height 20
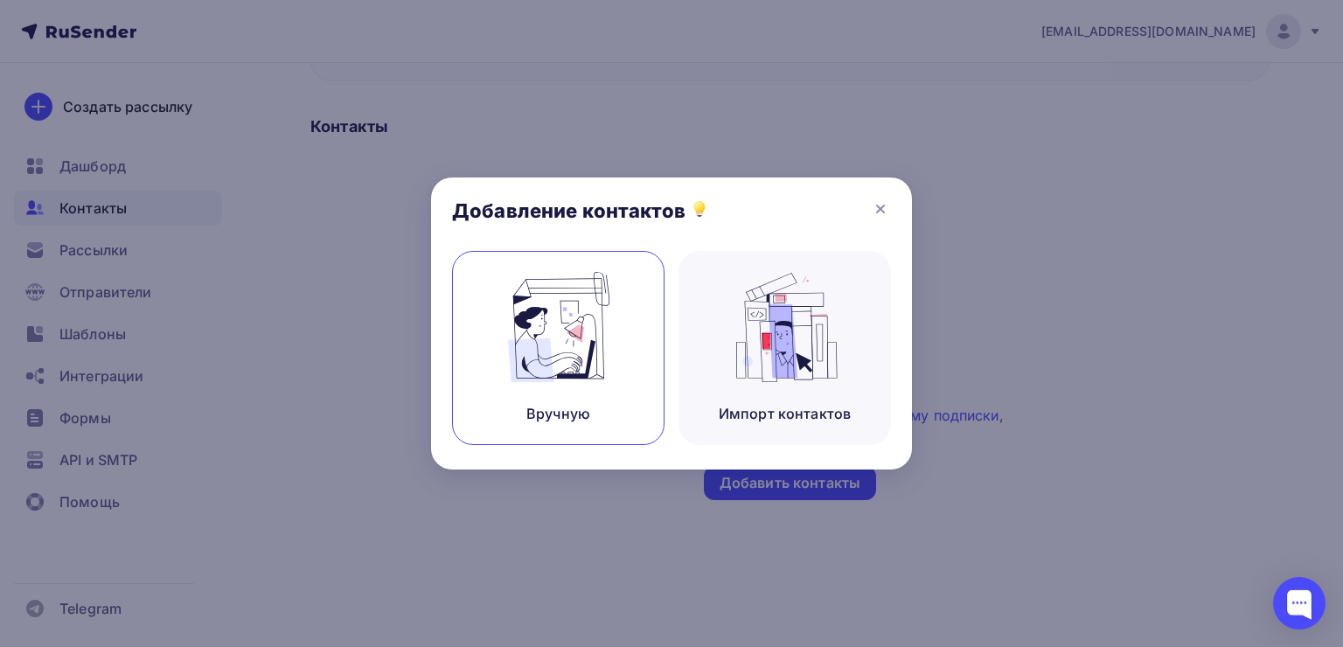
click at [563, 381] on img at bounding box center [558, 327] width 117 height 110
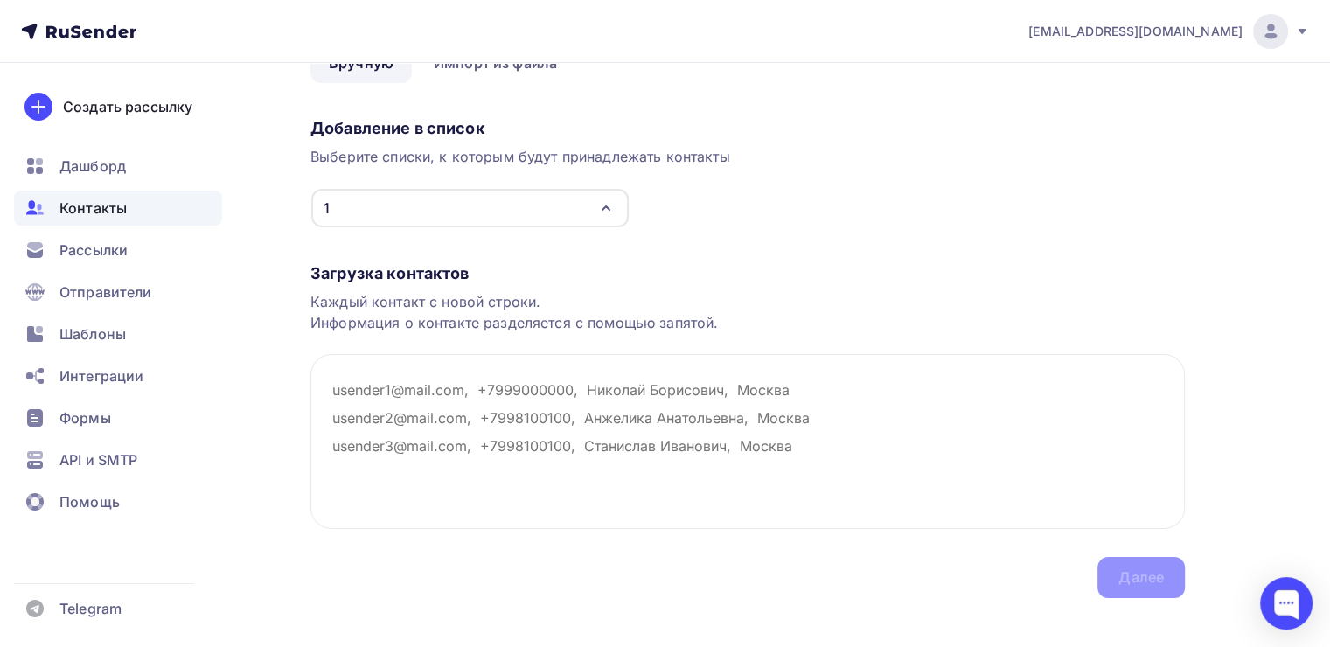
scroll to position [122, 0]
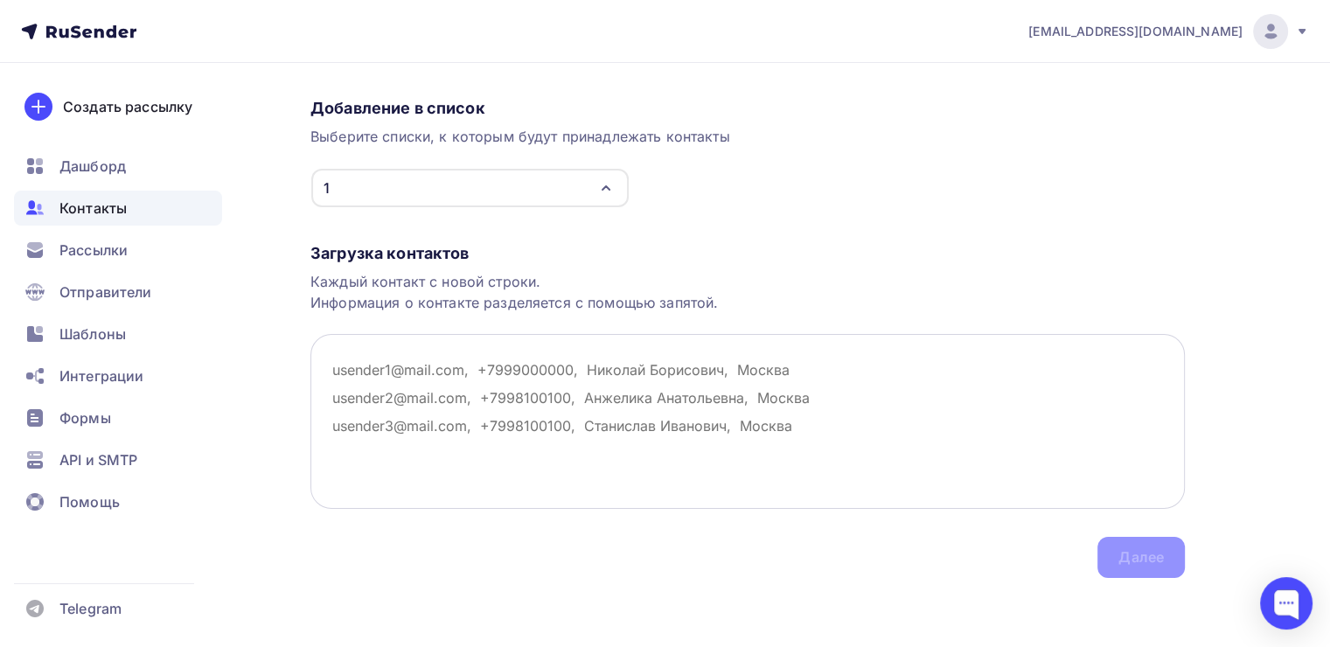
click at [409, 381] on textarea at bounding box center [747, 421] width 875 height 175
paste textarea "reception@seasons-hotel.ru info@four-element.ru info@bertaresort.ru info@bf-cam…"
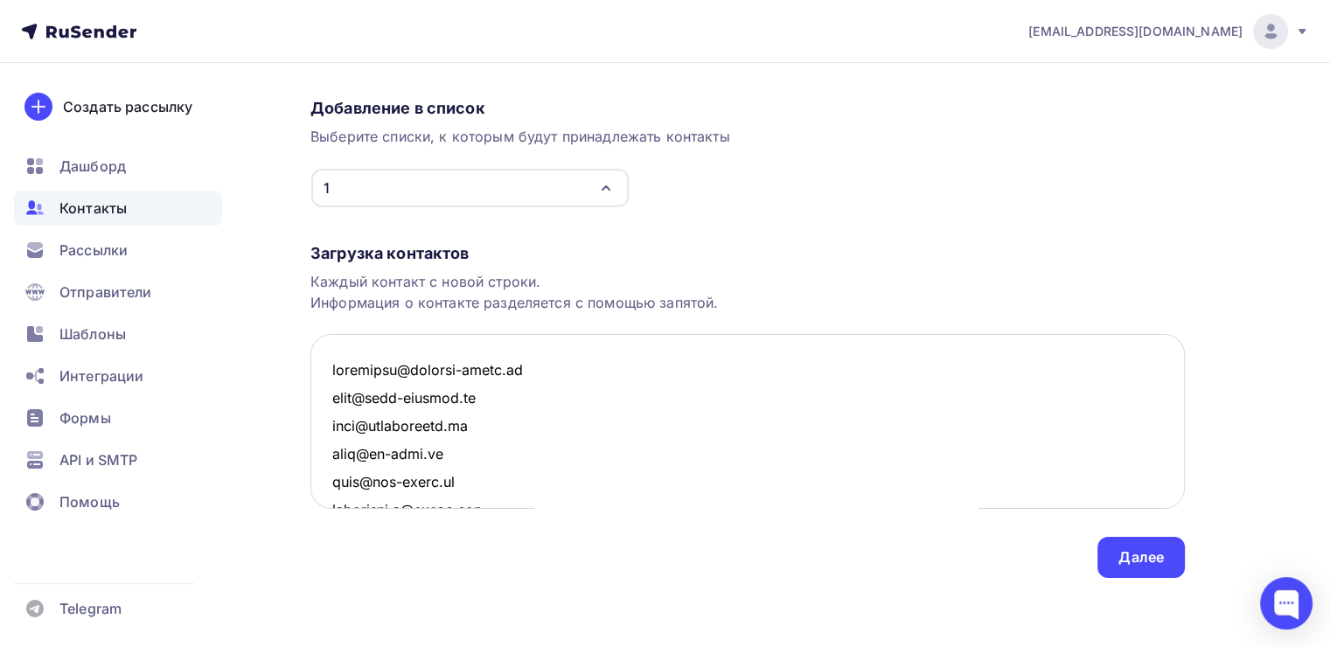
scroll to position [5579, 0]
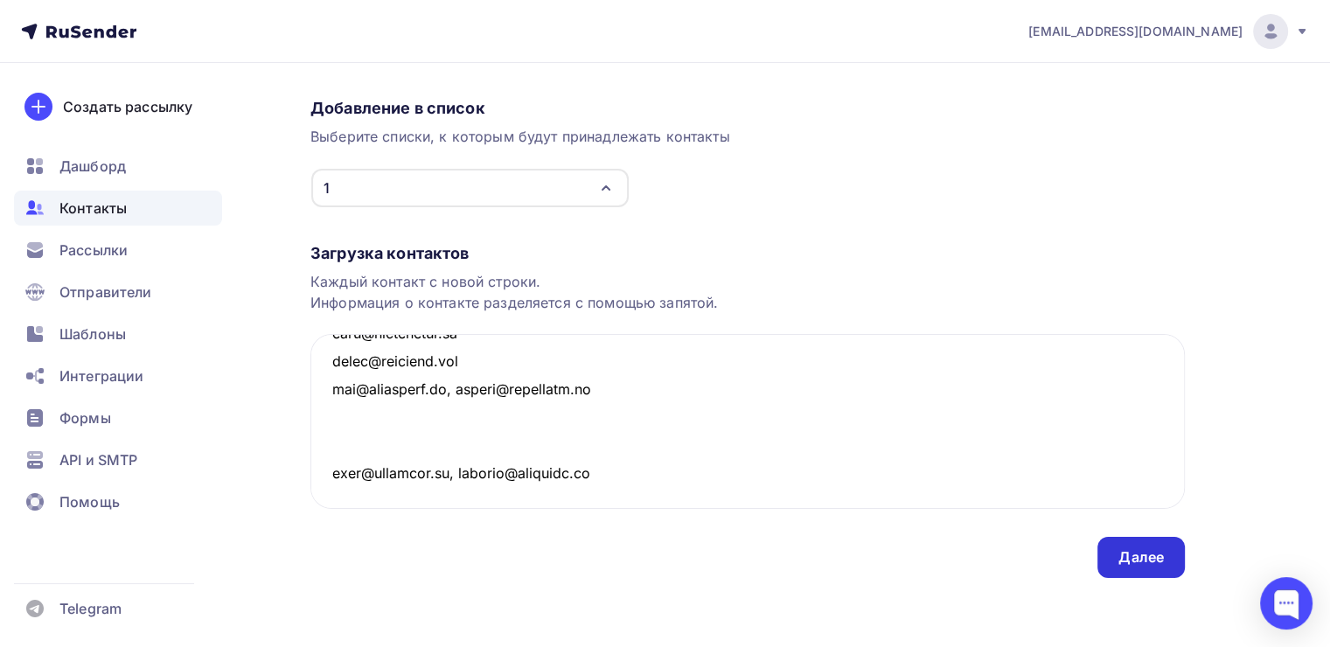
type textarea "reception@seasons-hotel.ru info@four-element.ru info@bertaresort.ru info@bf-cam…"
click at [1141, 568] on div "Далее" at bounding box center [1141, 557] width 87 height 41
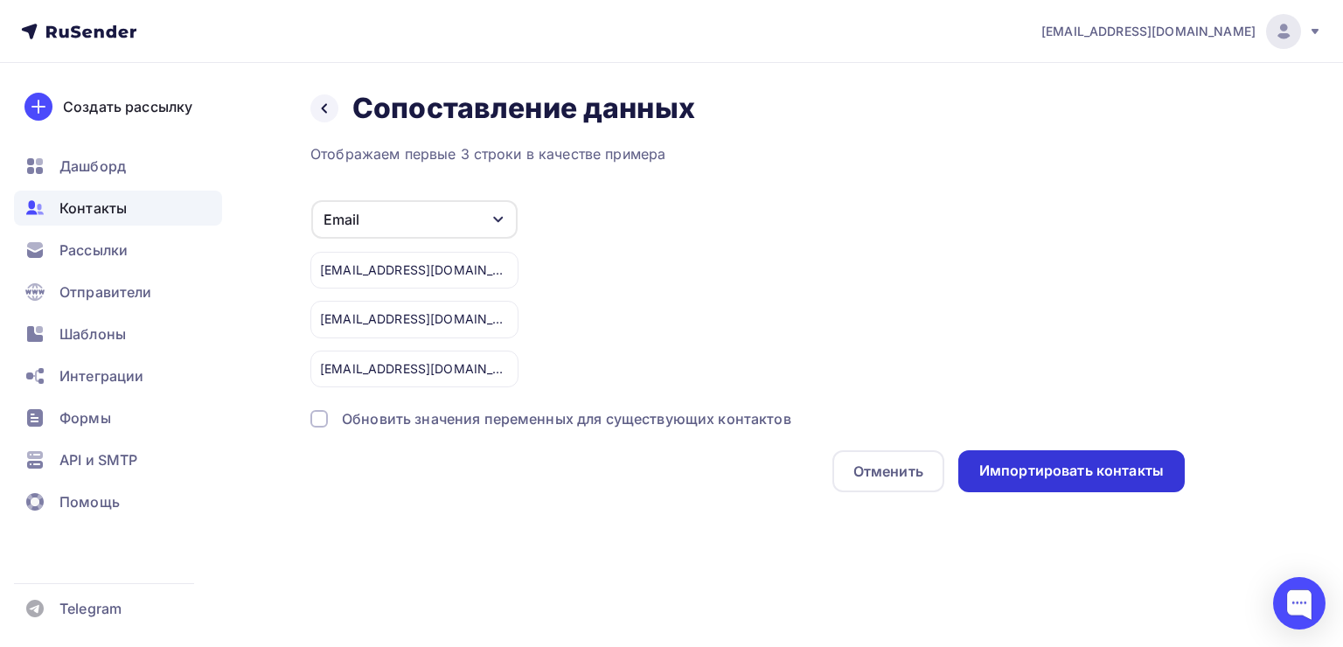
click at [1045, 464] on div "Импортировать контакты" at bounding box center [1072, 471] width 185 height 20
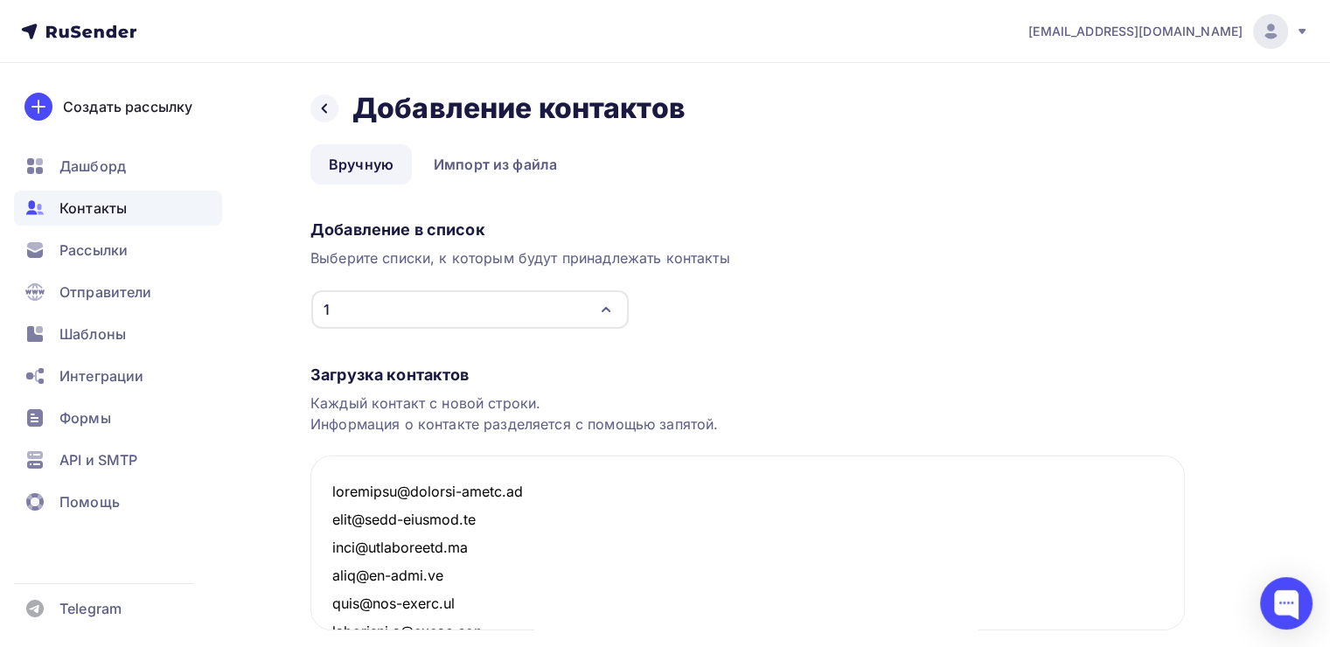
scroll to position [5605, 0]
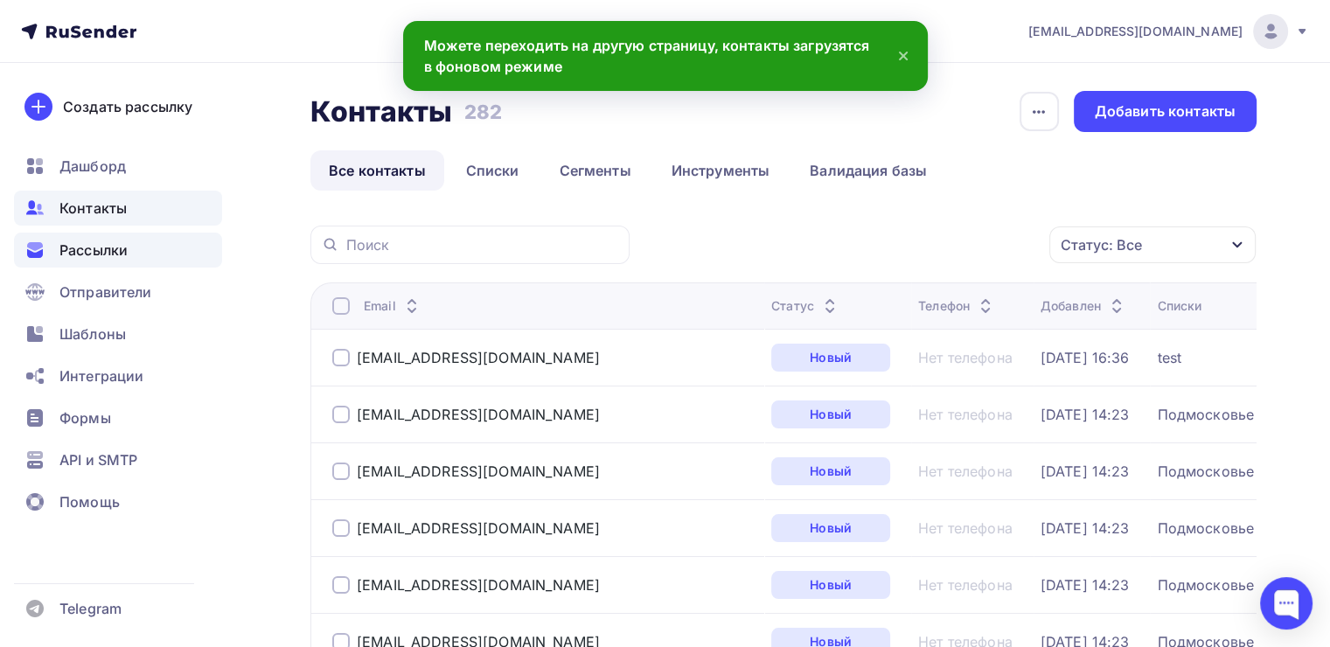
click at [129, 256] on div "Рассылки" at bounding box center [118, 250] width 208 height 35
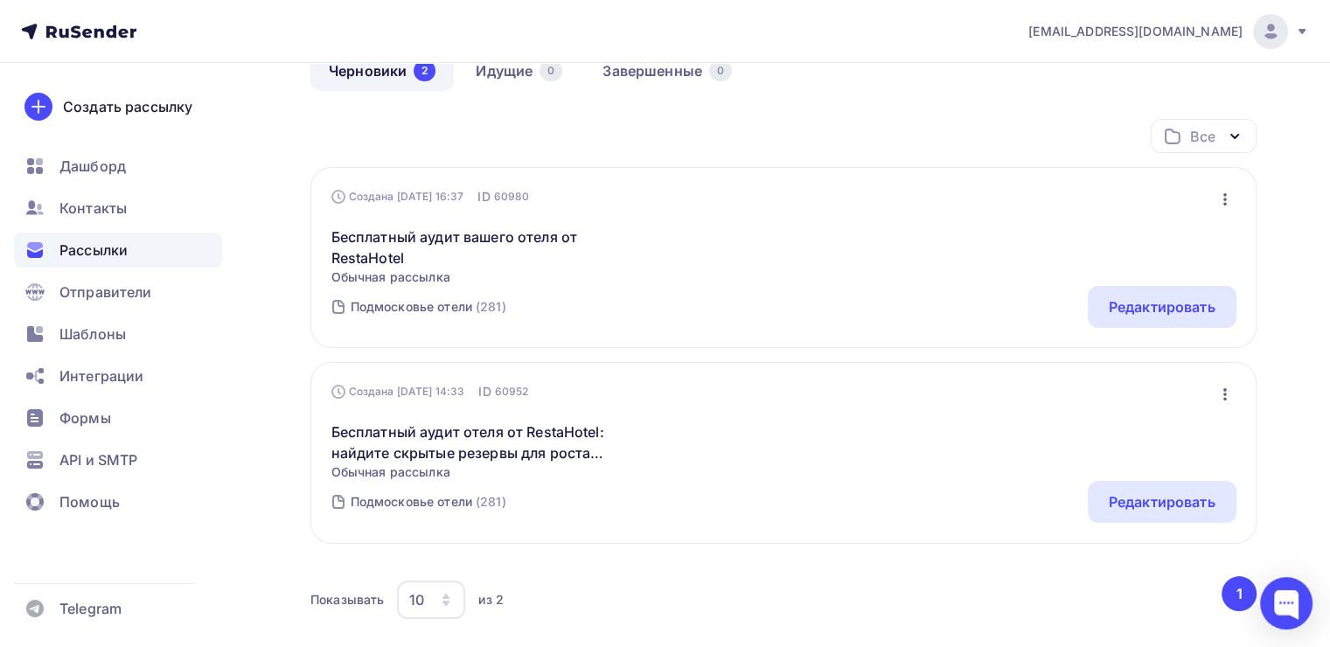
scroll to position [175, 0]
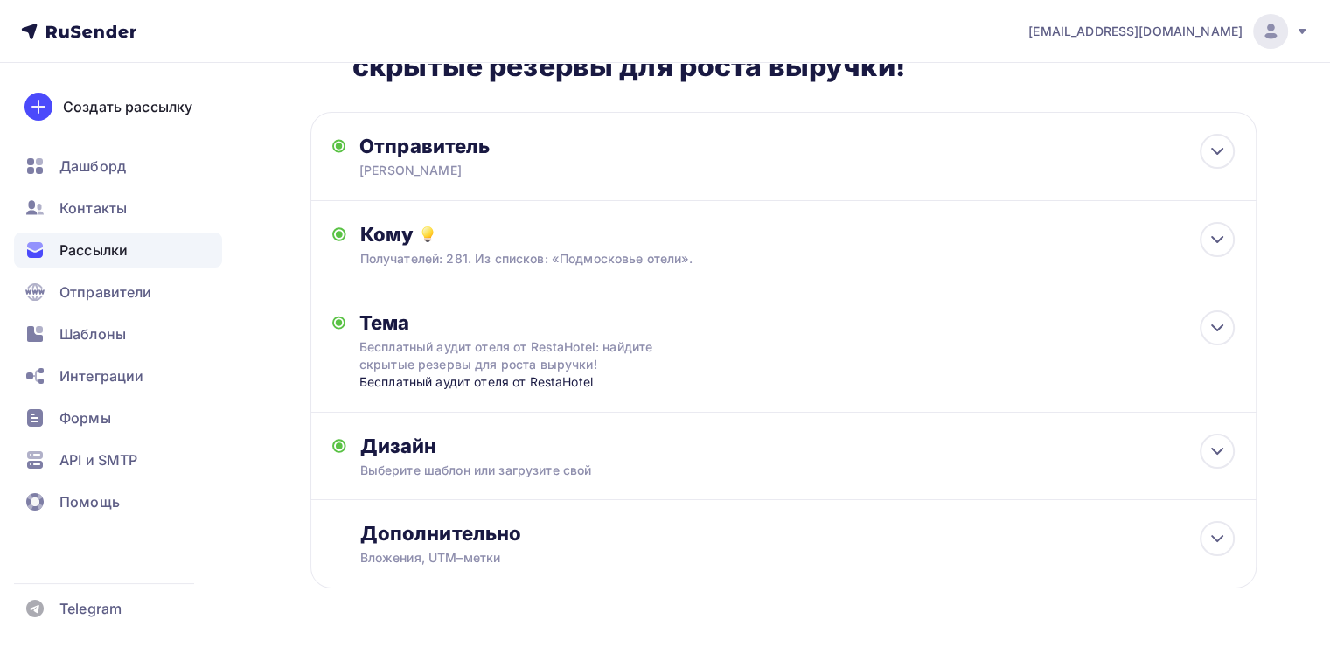
scroll to position [87, 0]
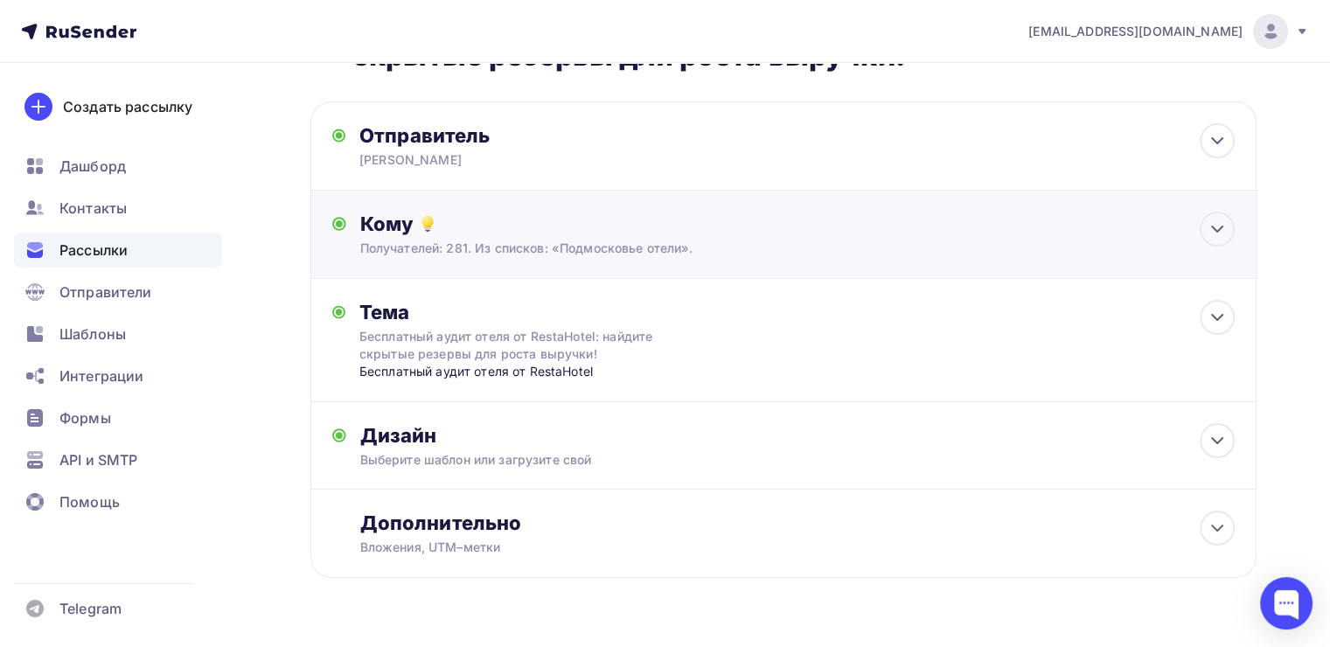
click at [568, 247] on div "Получателей: 281. Из списков: «Подмосковье отели»." at bounding box center [753, 248] width 787 height 17
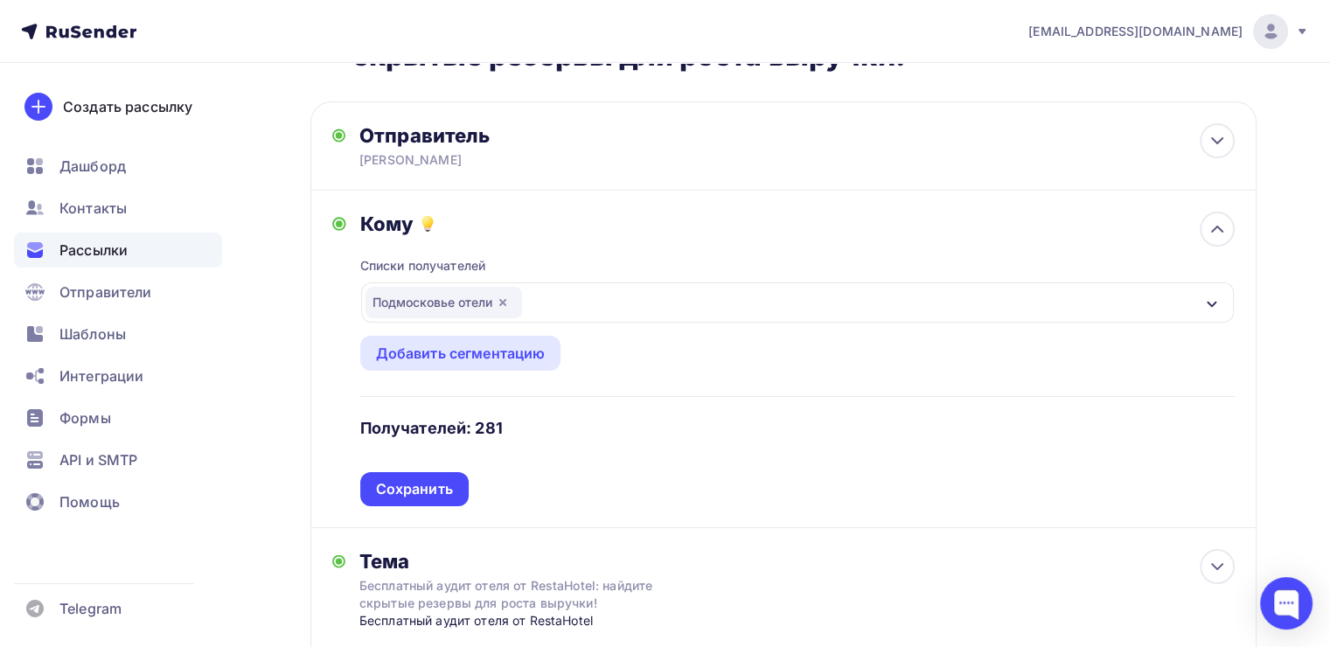
click at [510, 301] on div "Подмосковье отели" at bounding box center [444, 302] width 157 height 31
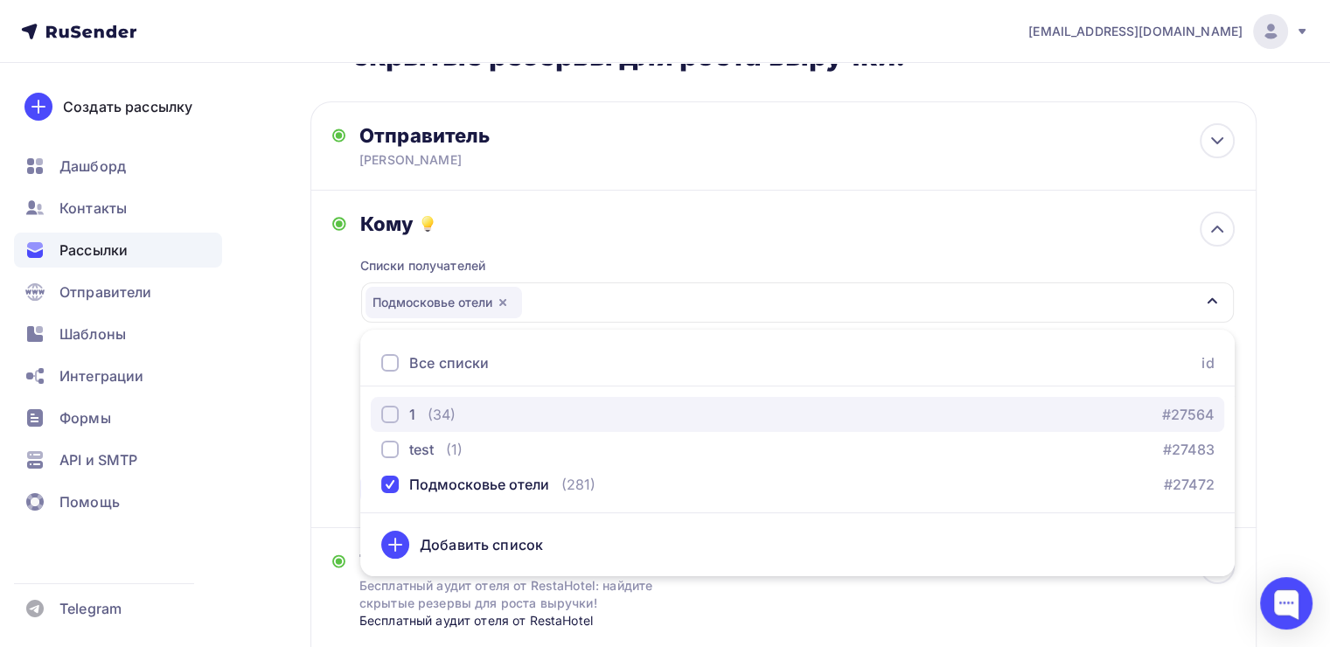
click at [414, 416] on div "1" at bounding box center [412, 414] width 6 height 21
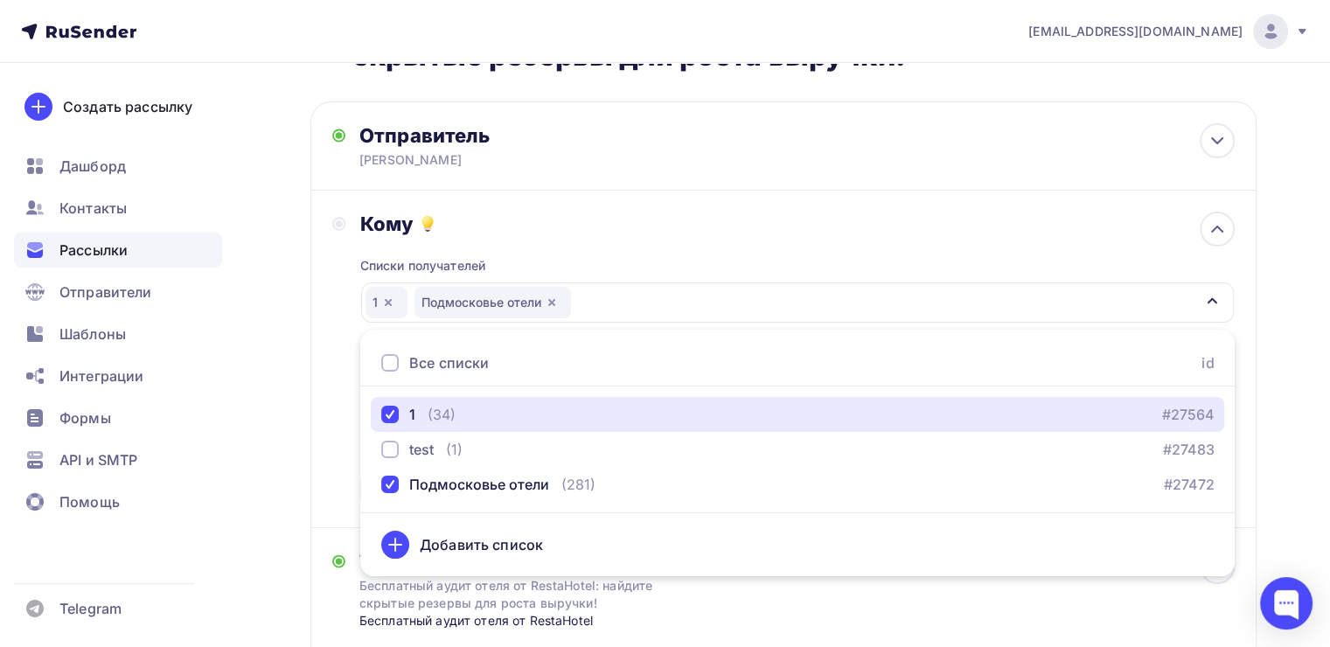
click at [557, 298] on icon "button" at bounding box center [552, 303] width 14 height 14
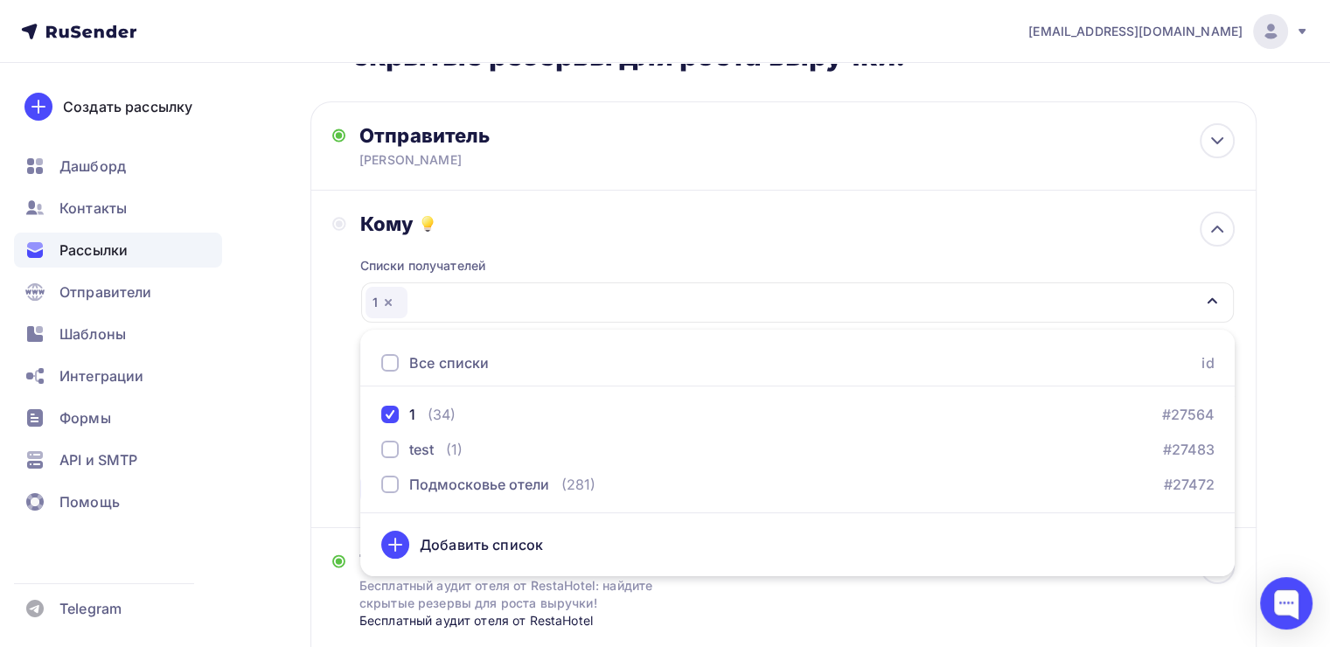
click at [325, 309] on div "Кому Списки получателей 1 Все списки id 1 (34) #27564 test (1) #27483 Подмосков…" at bounding box center [783, 360] width 946 height 338
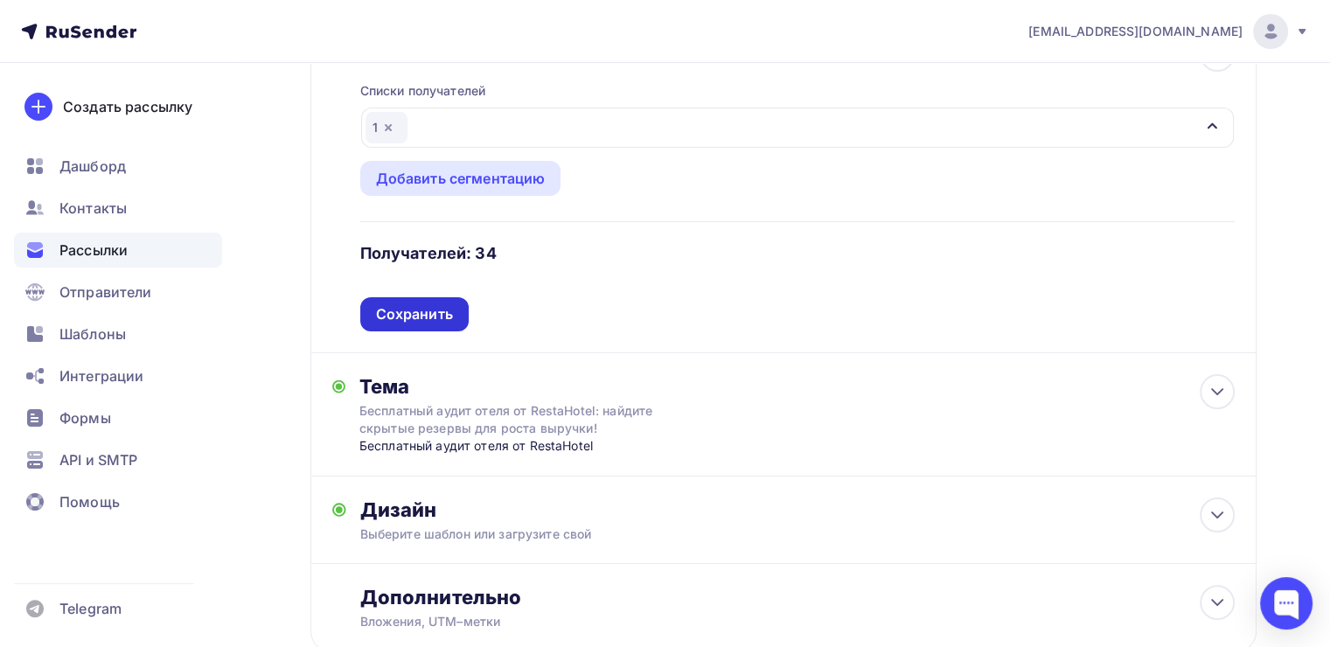
click at [434, 312] on div "Сохранить" at bounding box center [414, 314] width 77 height 20
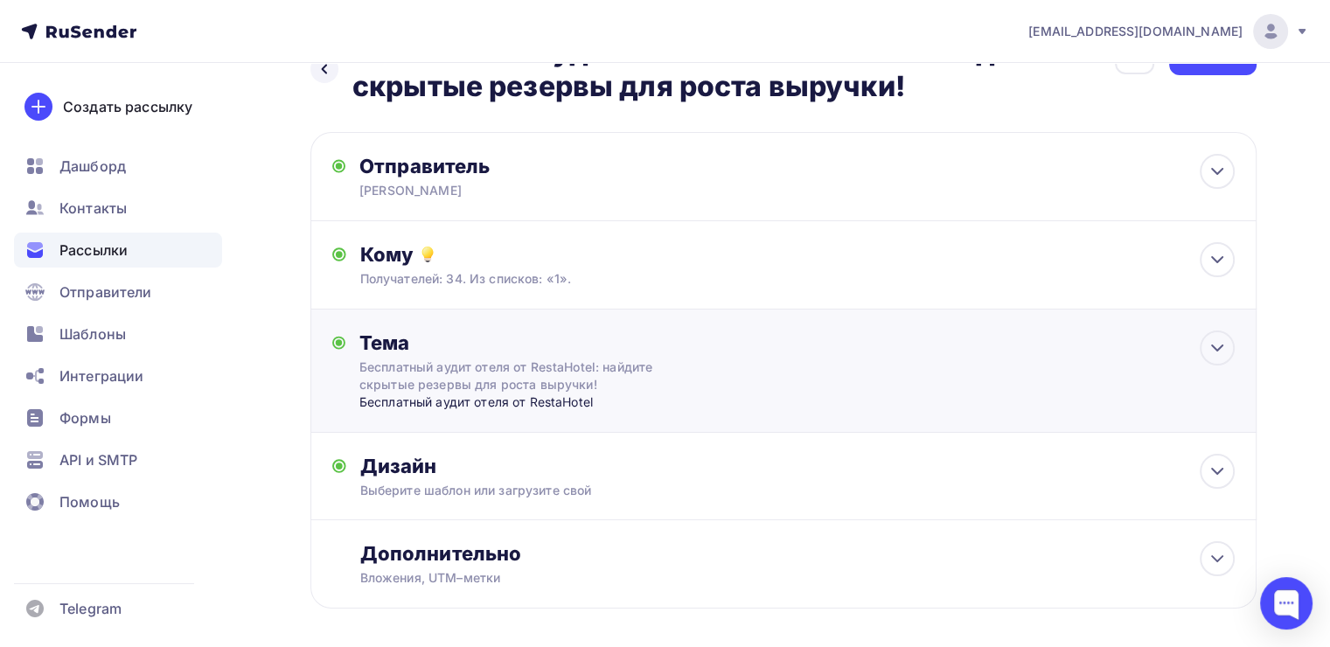
scroll to position [0, 0]
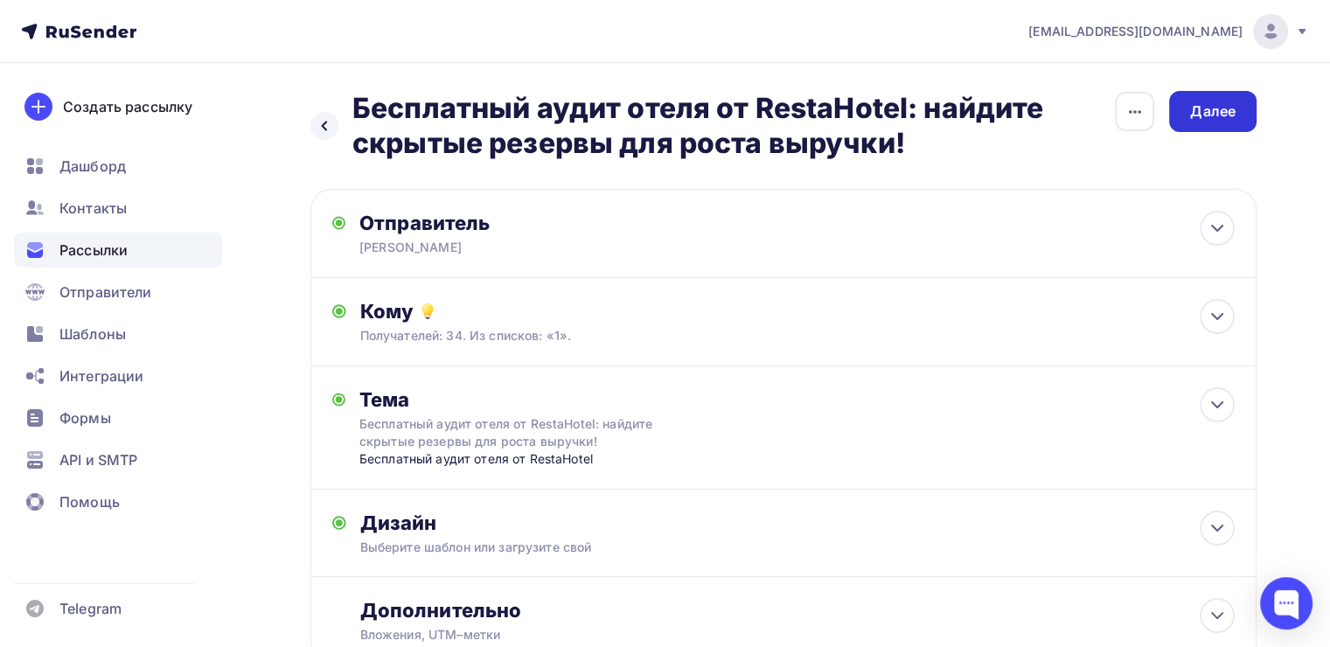
click at [1203, 119] on div "Далее" at bounding box center [1212, 111] width 45 height 20
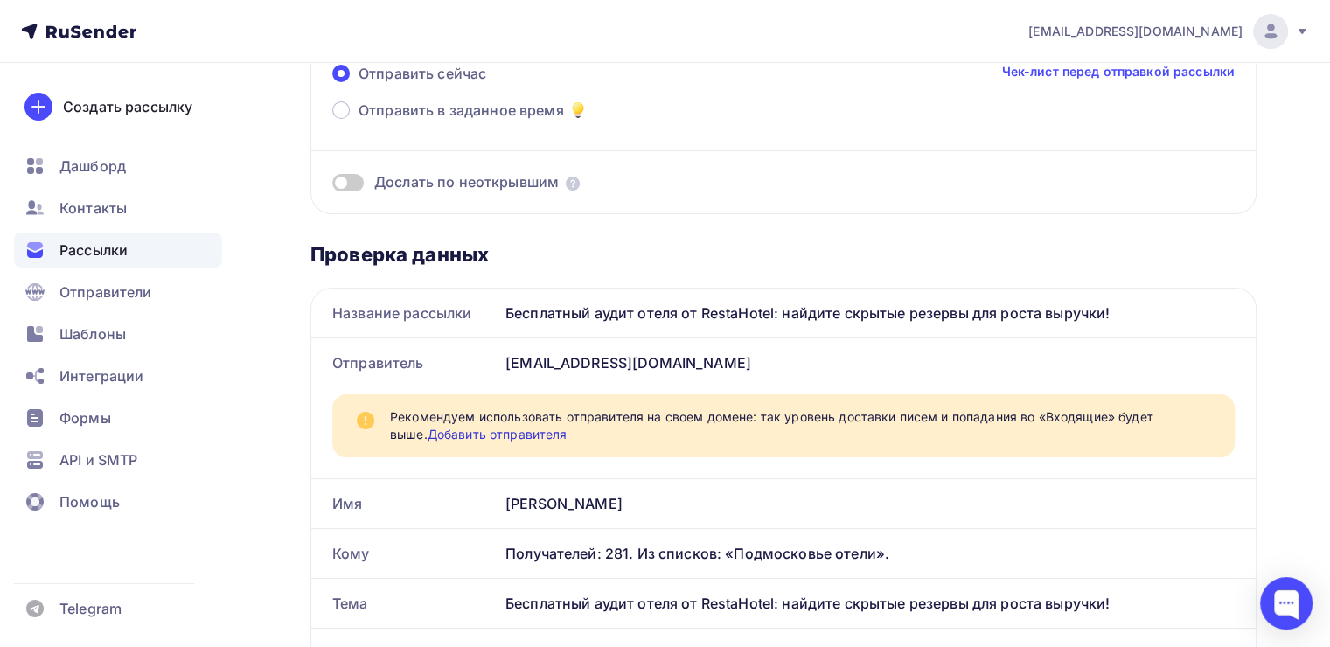
scroll to position [175, 0]
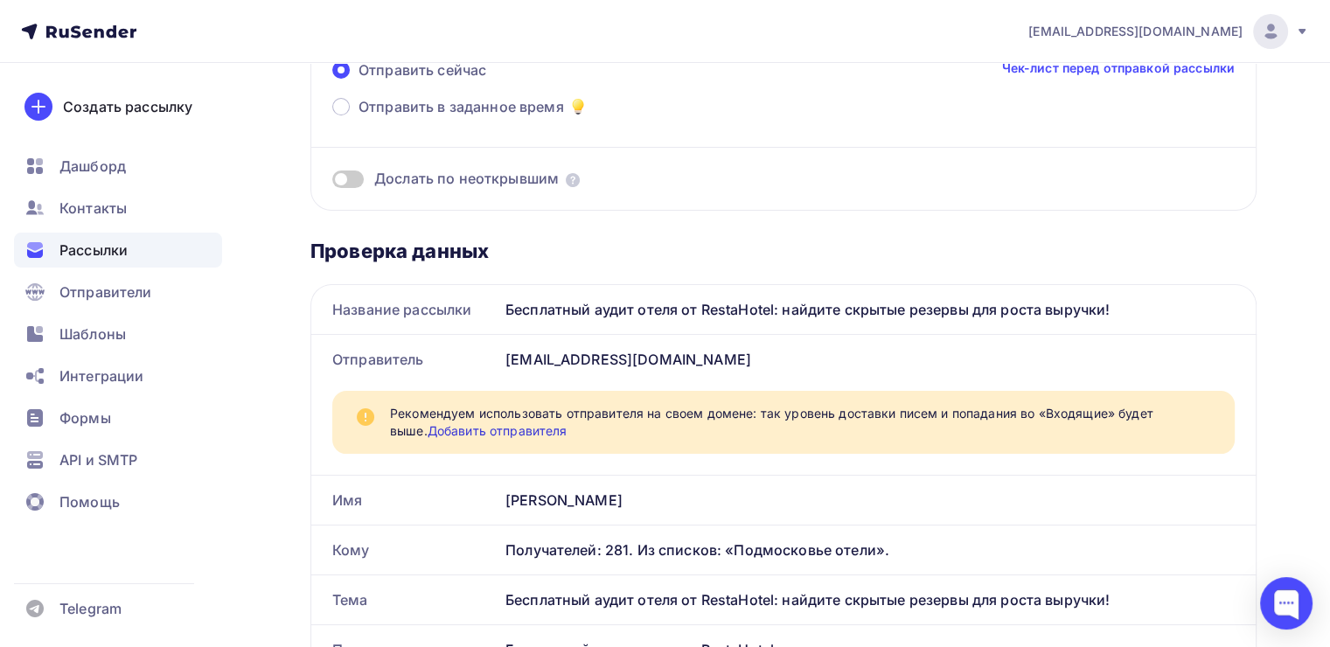
click at [471, 432] on link "Добавить отправителя" at bounding box center [498, 430] width 140 height 15
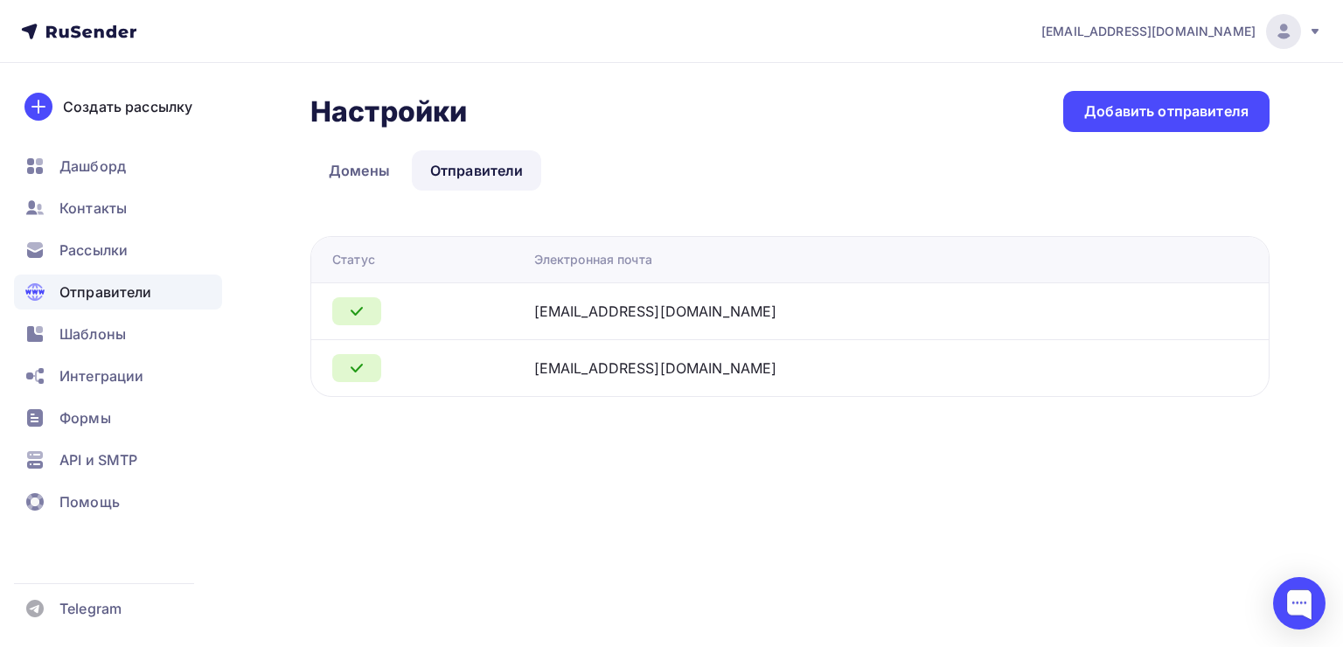
click at [363, 366] on icon at bounding box center [356, 368] width 21 height 21
click at [352, 304] on icon at bounding box center [356, 311] width 21 height 21
click at [703, 318] on div "[EMAIL_ADDRESS][DOMAIN_NAME]" at bounding box center [655, 311] width 243 height 21
click at [703, 307] on div "[EMAIL_ADDRESS][DOMAIN_NAME]" at bounding box center [655, 311] width 243 height 21
click at [665, 322] on td "[EMAIL_ADDRESS][DOMAIN_NAME]" at bounding box center [848, 310] width 643 height 57
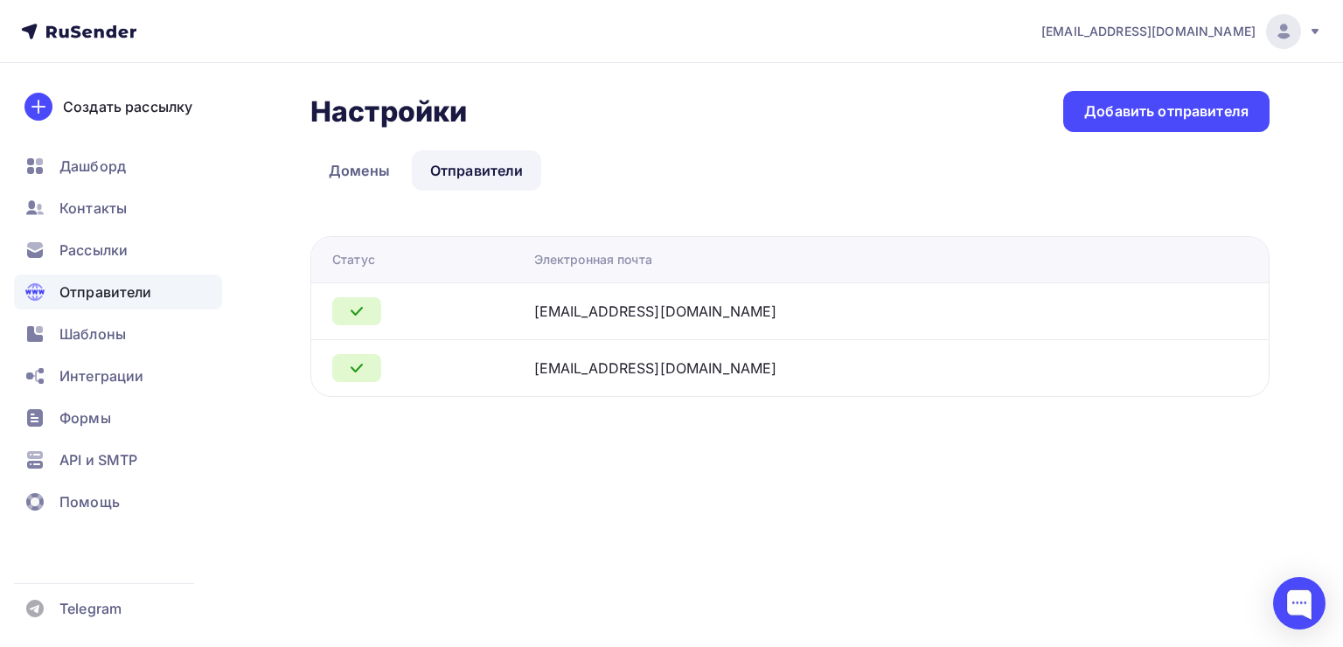
click at [666, 322] on td "[EMAIL_ADDRESS][DOMAIN_NAME]" at bounding box center [848, 310] width 643 height 57
drag, startPoint x: 945, startPoint y: 199, endPoint x: 966, endPoint y: 189, distance: 23.5
click at [945, 199] on div "Настройки Настройки Добавить отправителя Домены Отправители Отправители Домены …" at bounding box center [789, 244] width 959 height 306
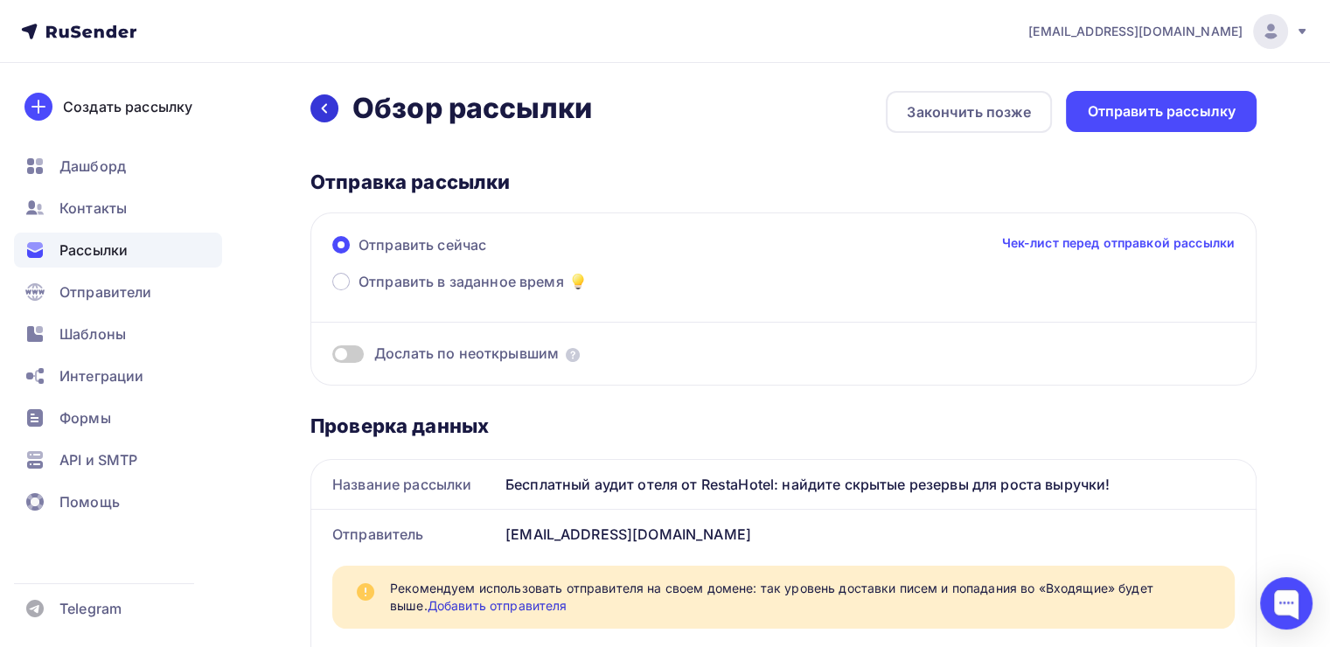
click at [316, 109] on div at bounding box center [324, 108] width 28 height 28
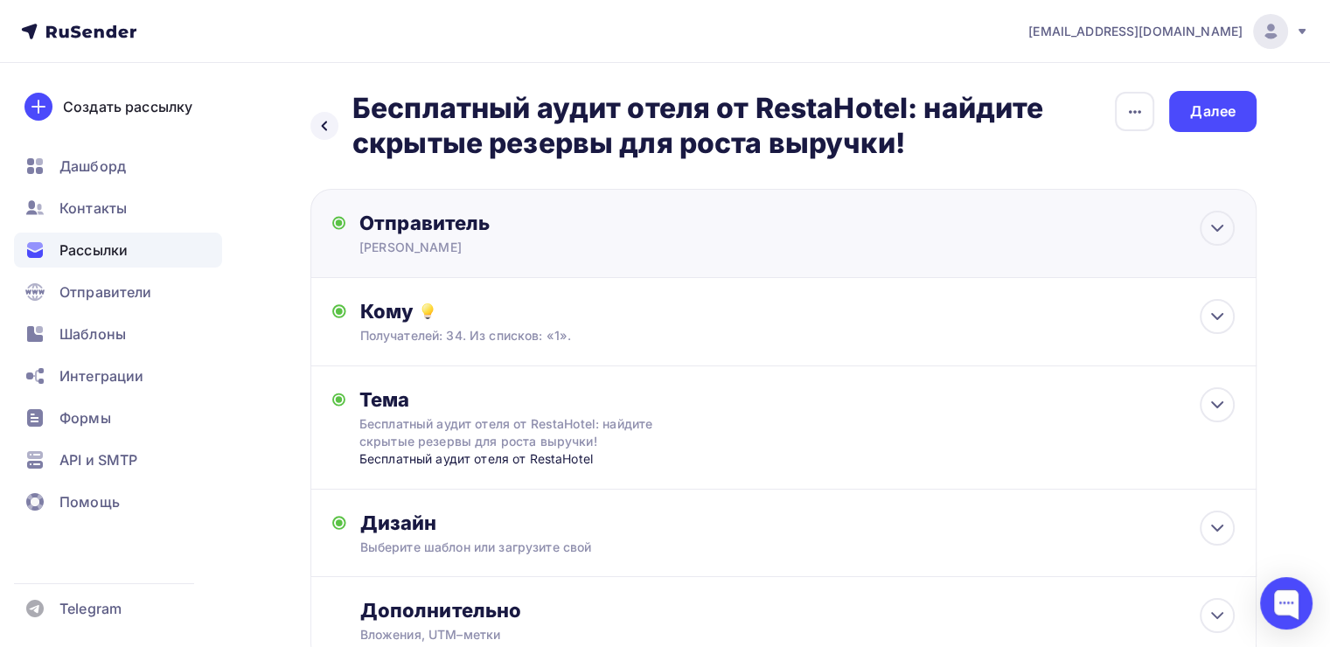
click at [508, 245] on div "[PERSON_NAME]" at bounding box center [529, 247] width 341 height 17
type input "[PERSON_NAME]"
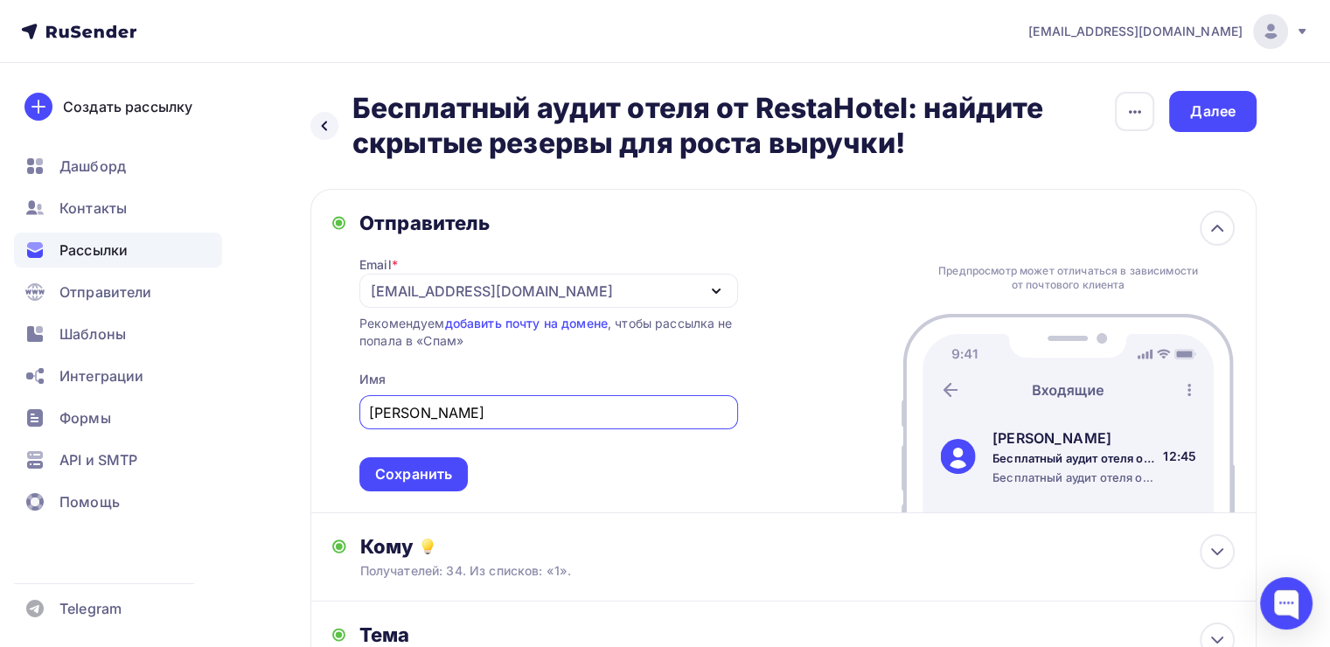
click at [529, 283] on div "[EMAIL_ADDRESS][DOMAIN_NAME]" at bounding box center [492, 291] width 242 height 21
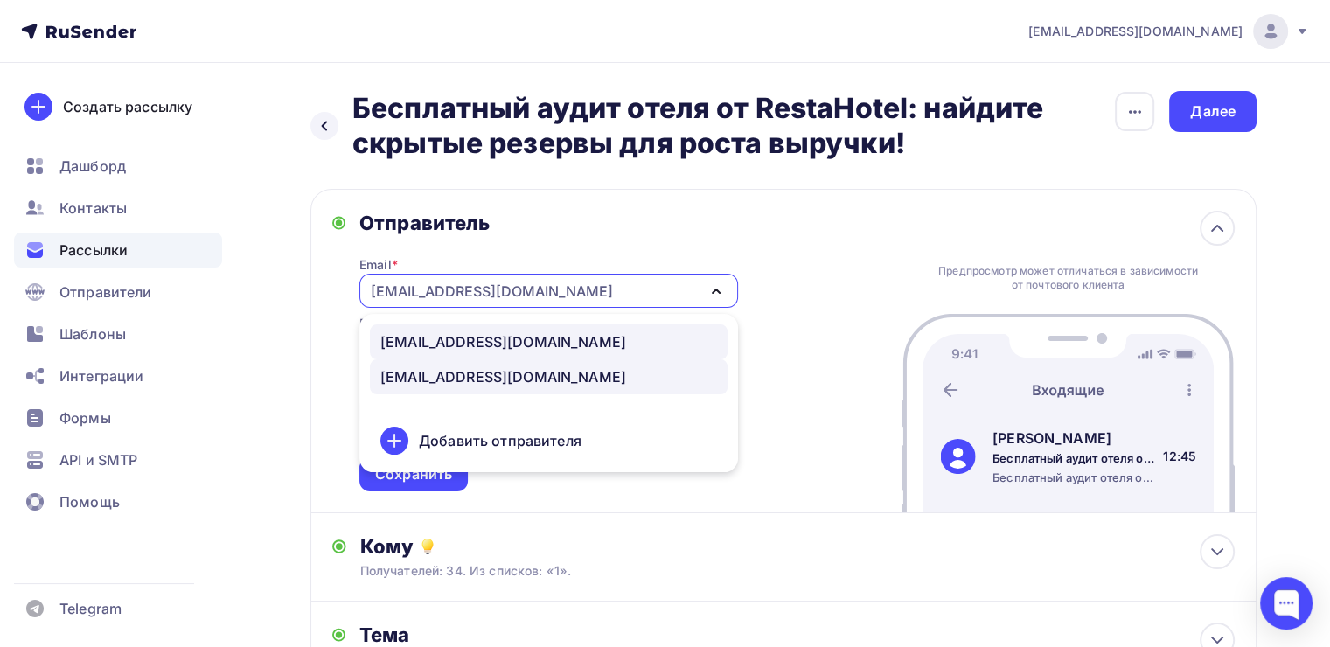
click at [510, 346] on div "[EMAIL_ADDRESS][DOMAIN_NAME]" at bounding box center [503, 341] width 246 height 21
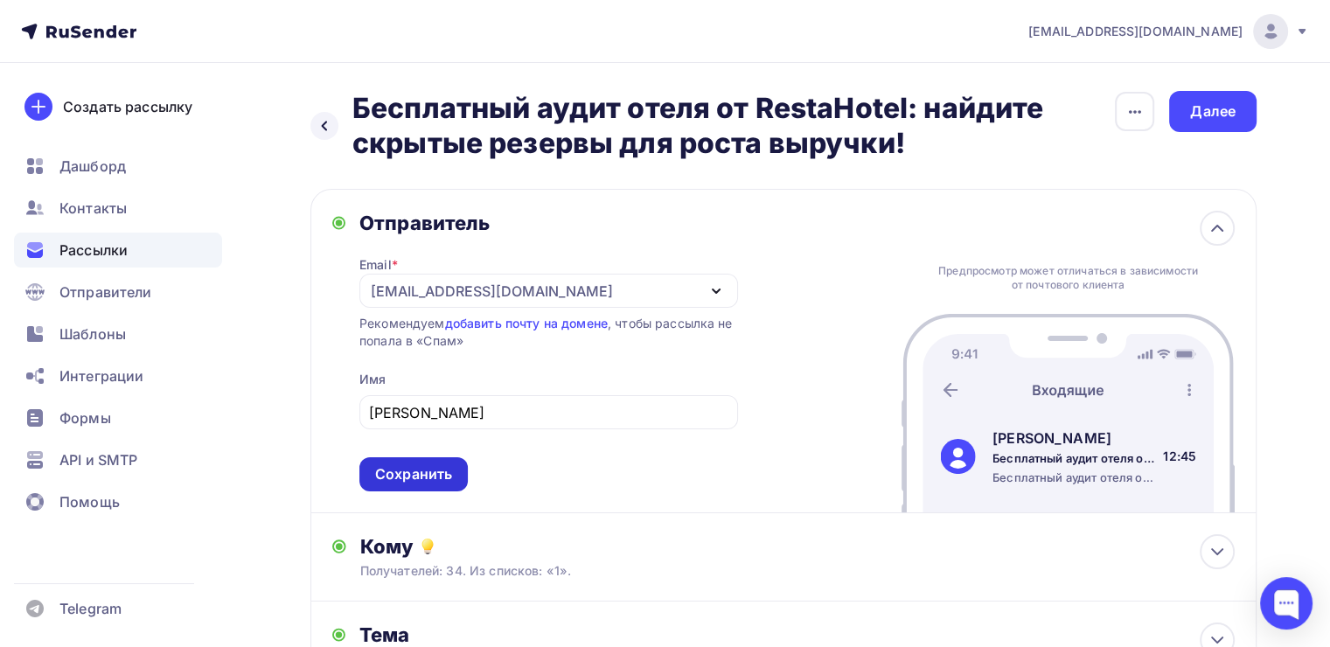
click at [424, 480] on div "Сохранить" at bounding box center [413, 474] width 77 height 20
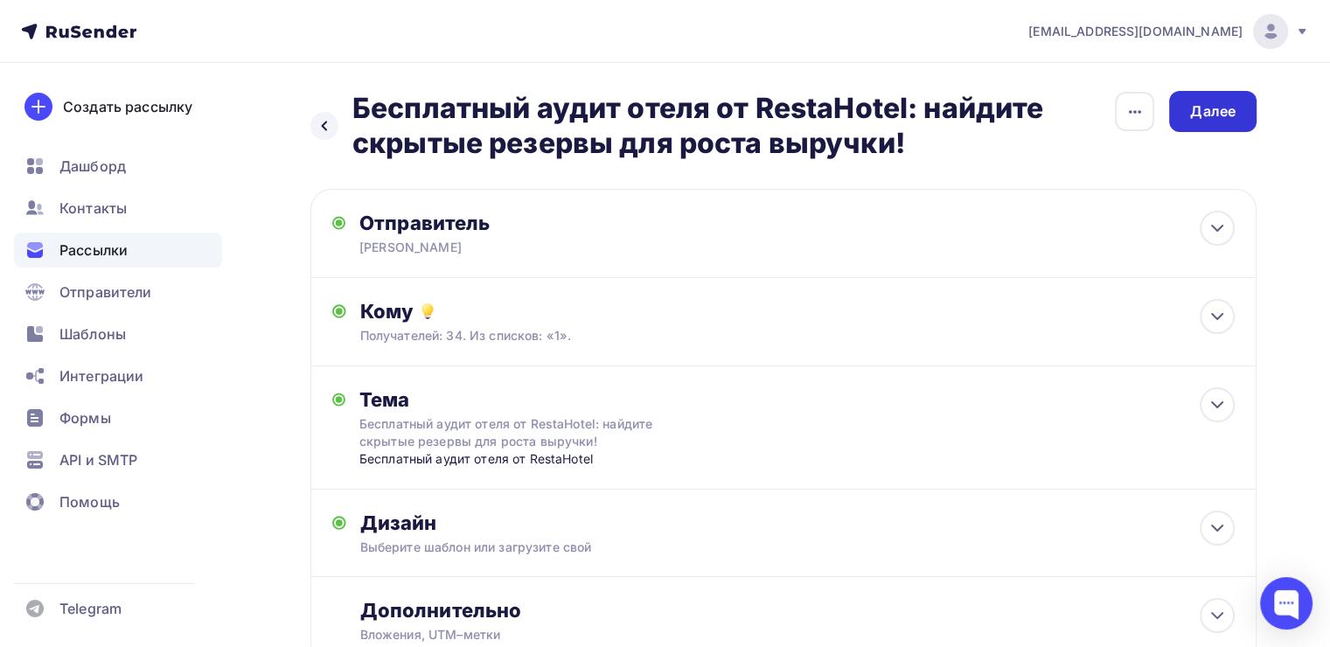
click at [1225, 113] on div "Далее" at bounding box center [1212, 111] width 45 height 20
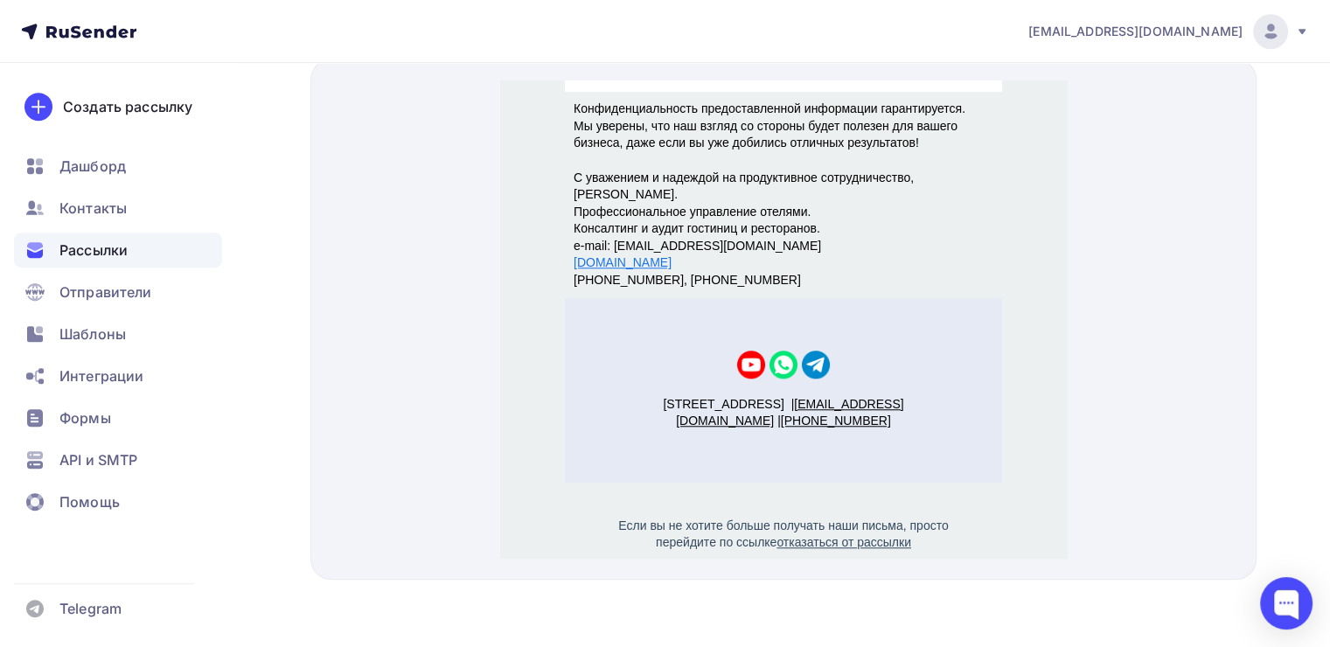
scroll to position [1564, 0]
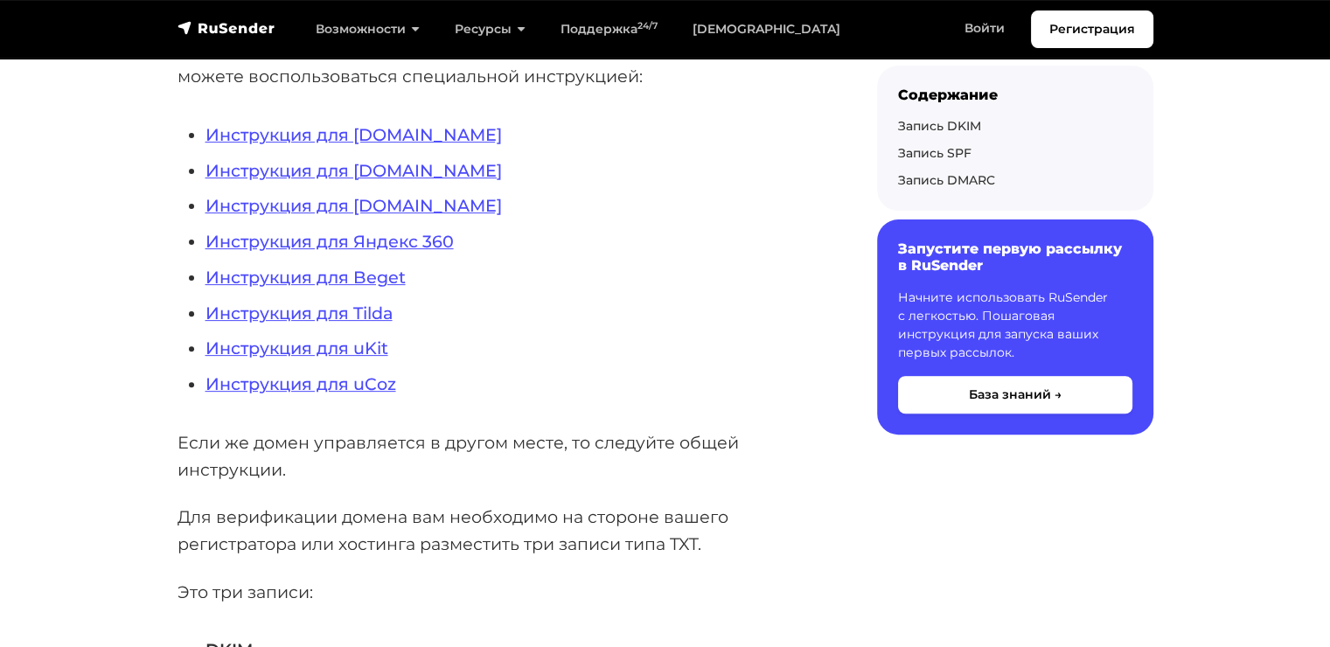
scroll to position [525, 0]
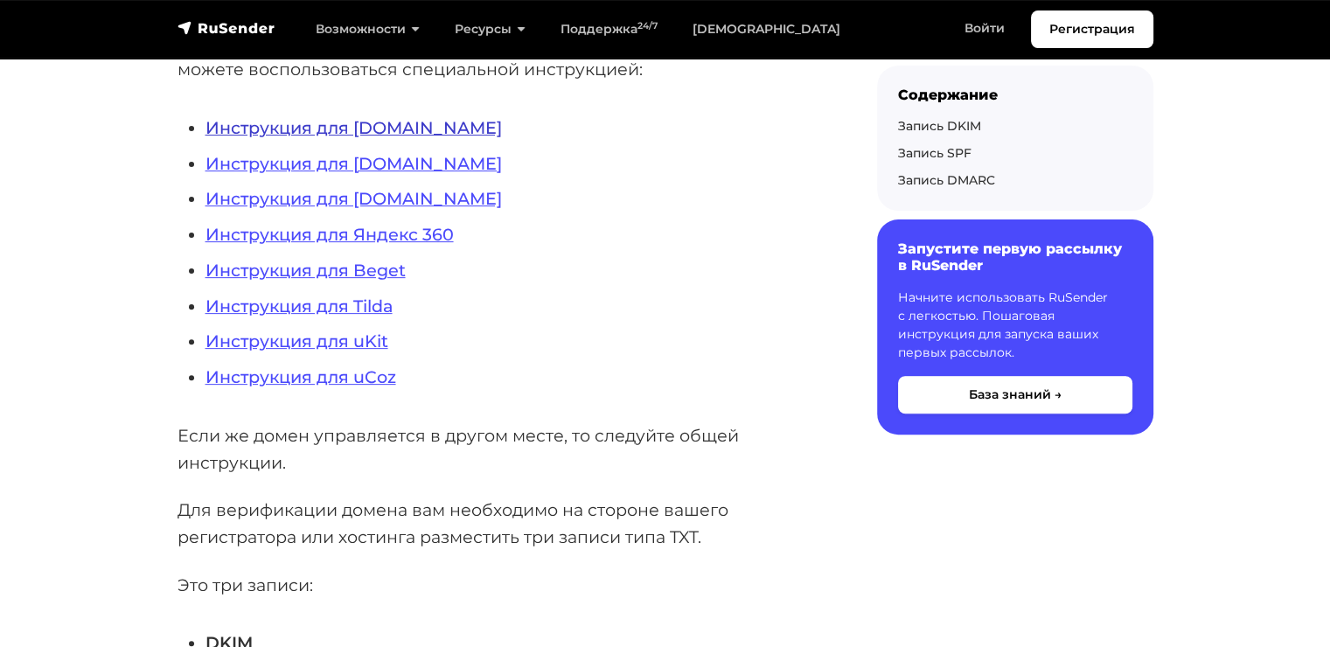
click at [392, 135] on link "Инструкция для [DOMAIN_NAME]" at bounding box center [354, 127] width 296 height 21
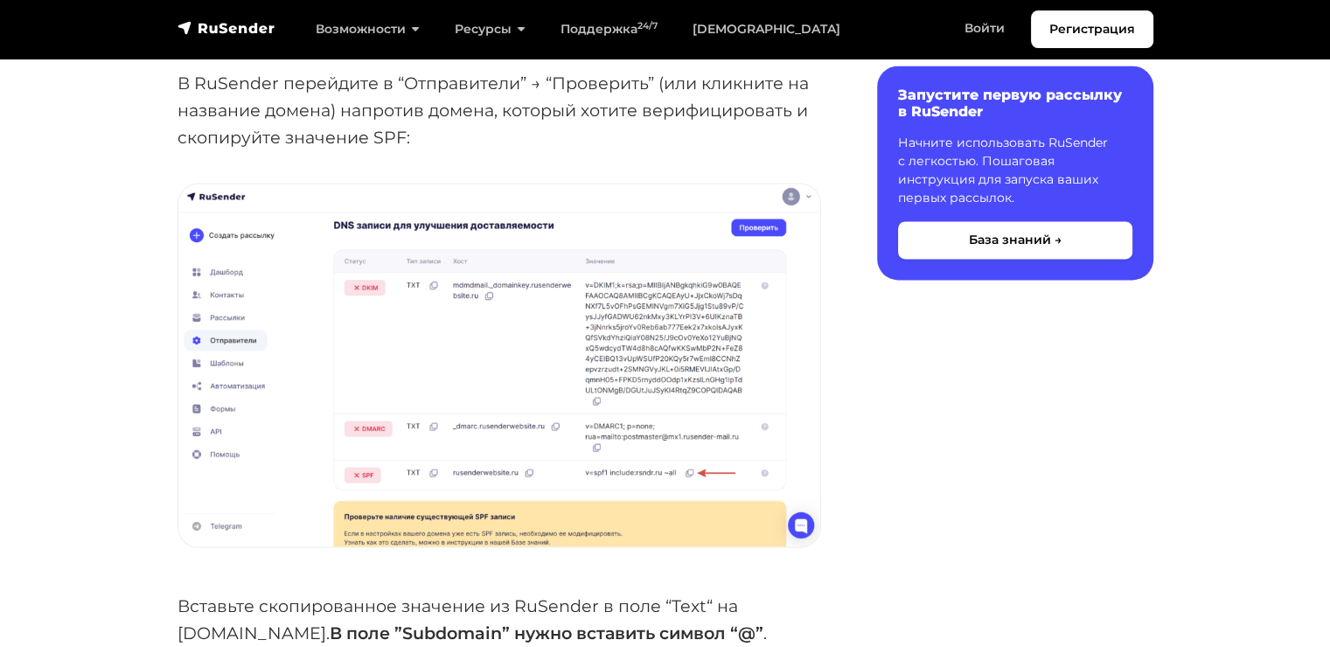
scroll to position [2799, 0]
